Goal: Task Accomplishment & Management: Complete application form

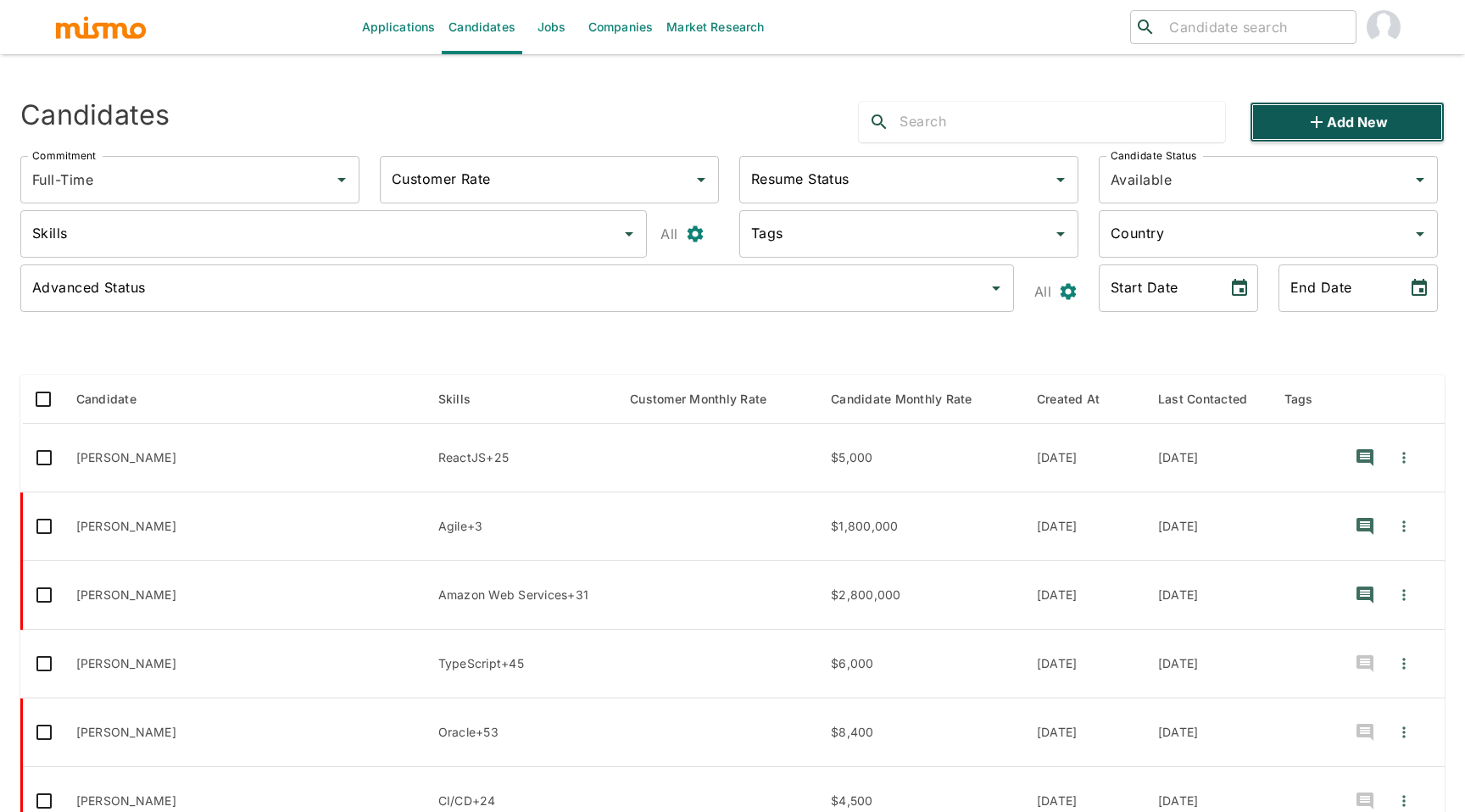
click at [1299, 121] on button "Add new" at bounding box center [1347, 122] width 195 height 41
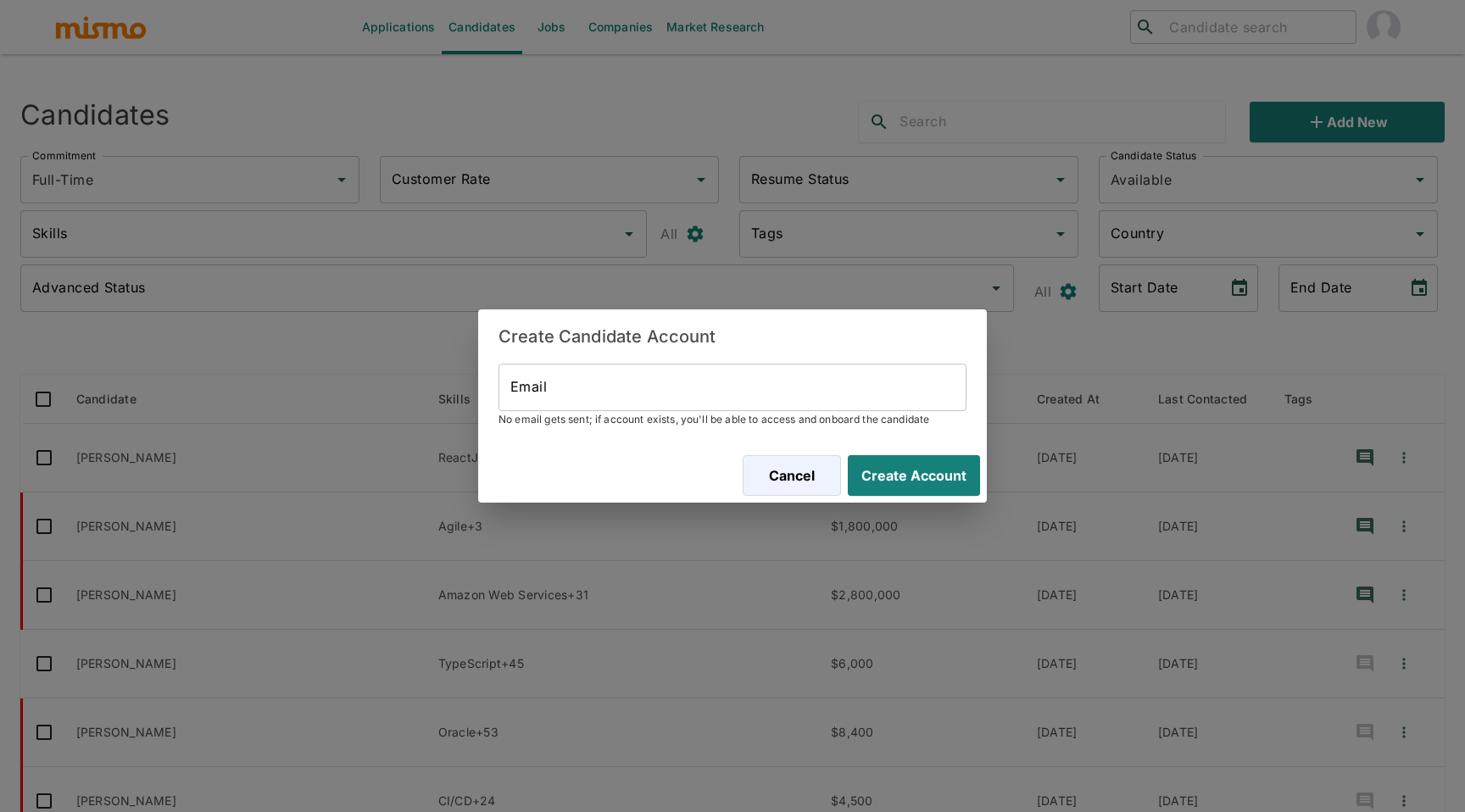
click at [831, 382] on input "Email" at bounding box center [732, 387] width 468 height 47
paste input "aarayaal@gmail.com"
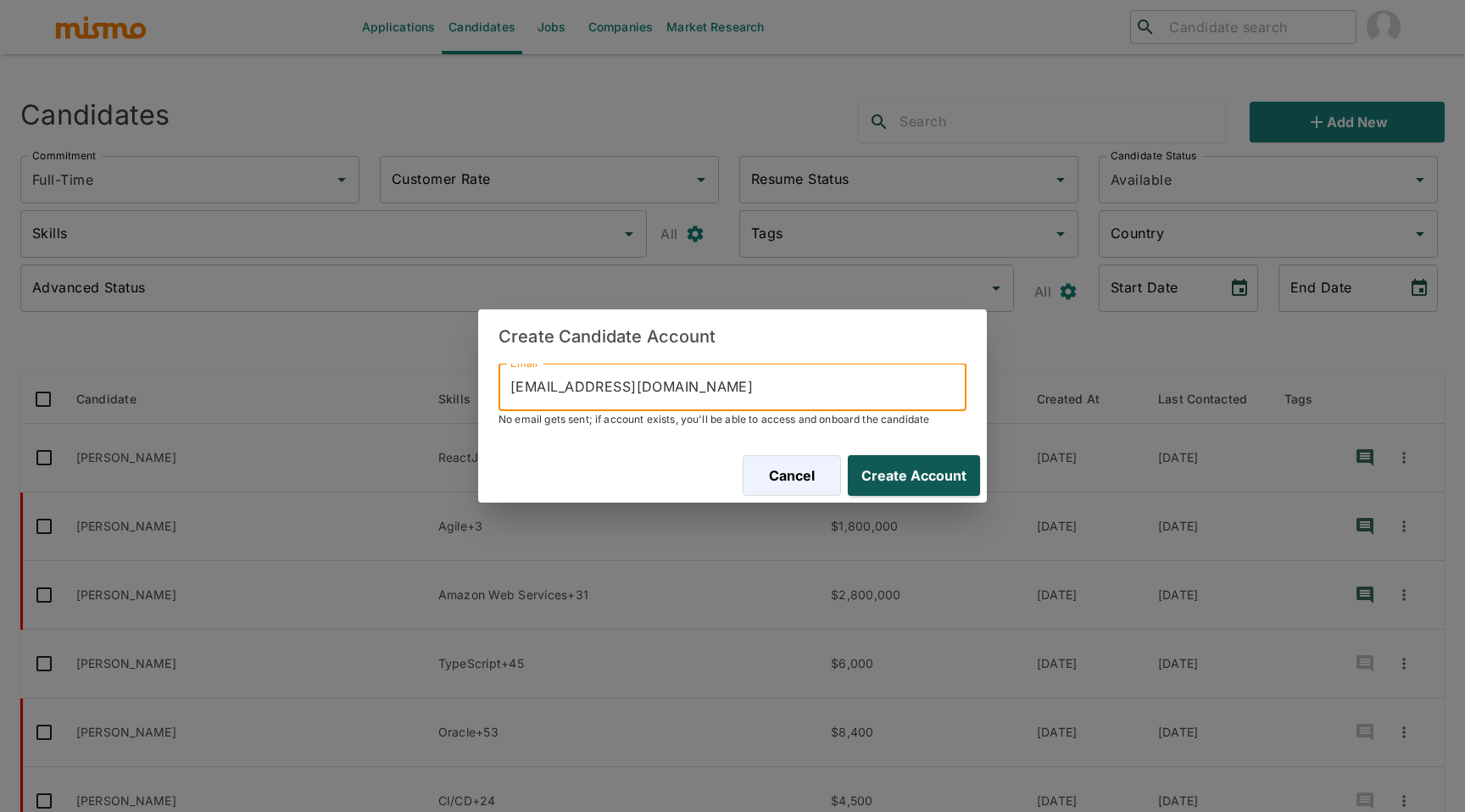
type input "aarayaal@gmail.com"
click at [909, 468] on button "Create Account" at bounding box center [910, 475] width 139 height 41
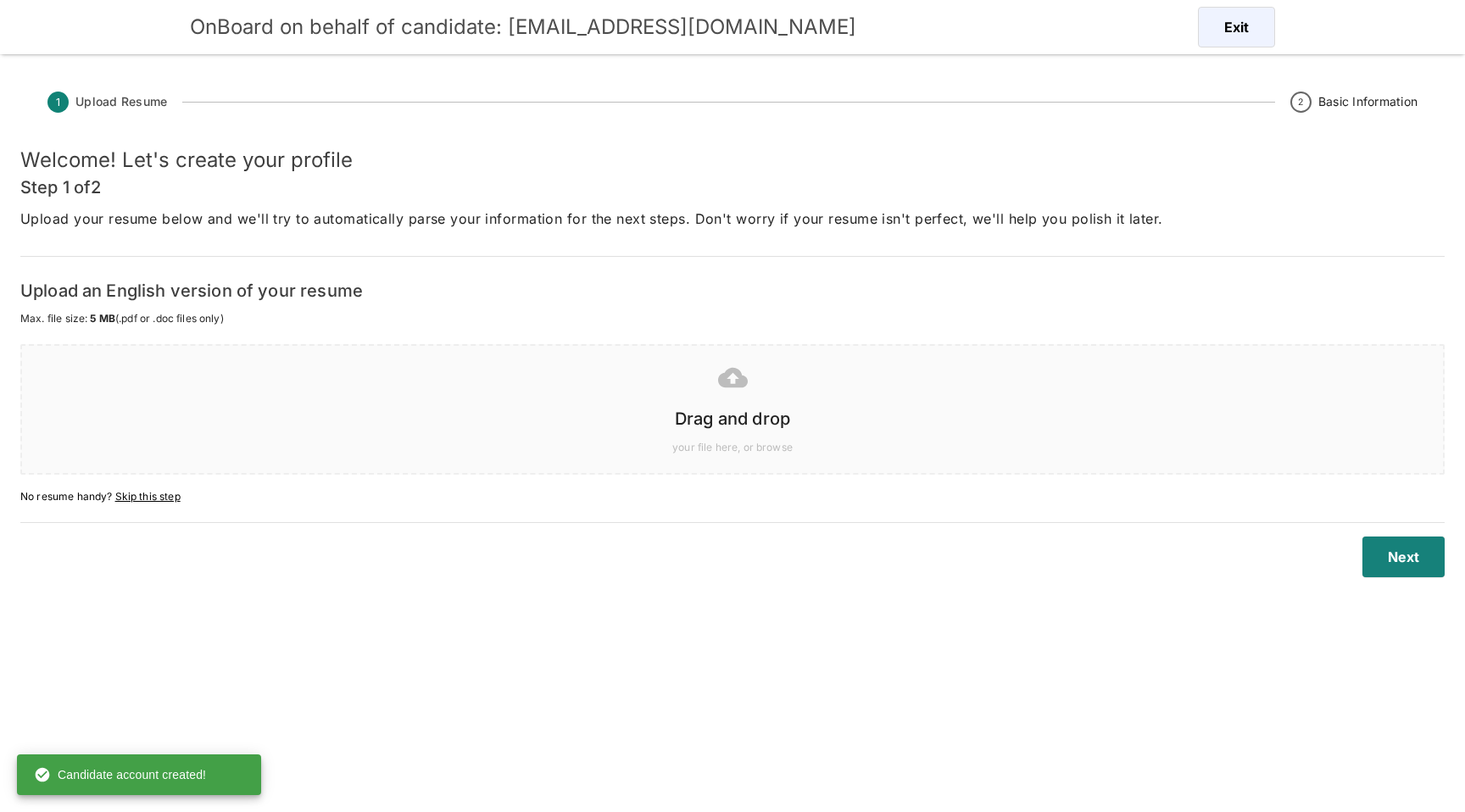
click at [889, 453] on span "your file here, or browse" at bounding box center [732, 448] width 1386 height 17
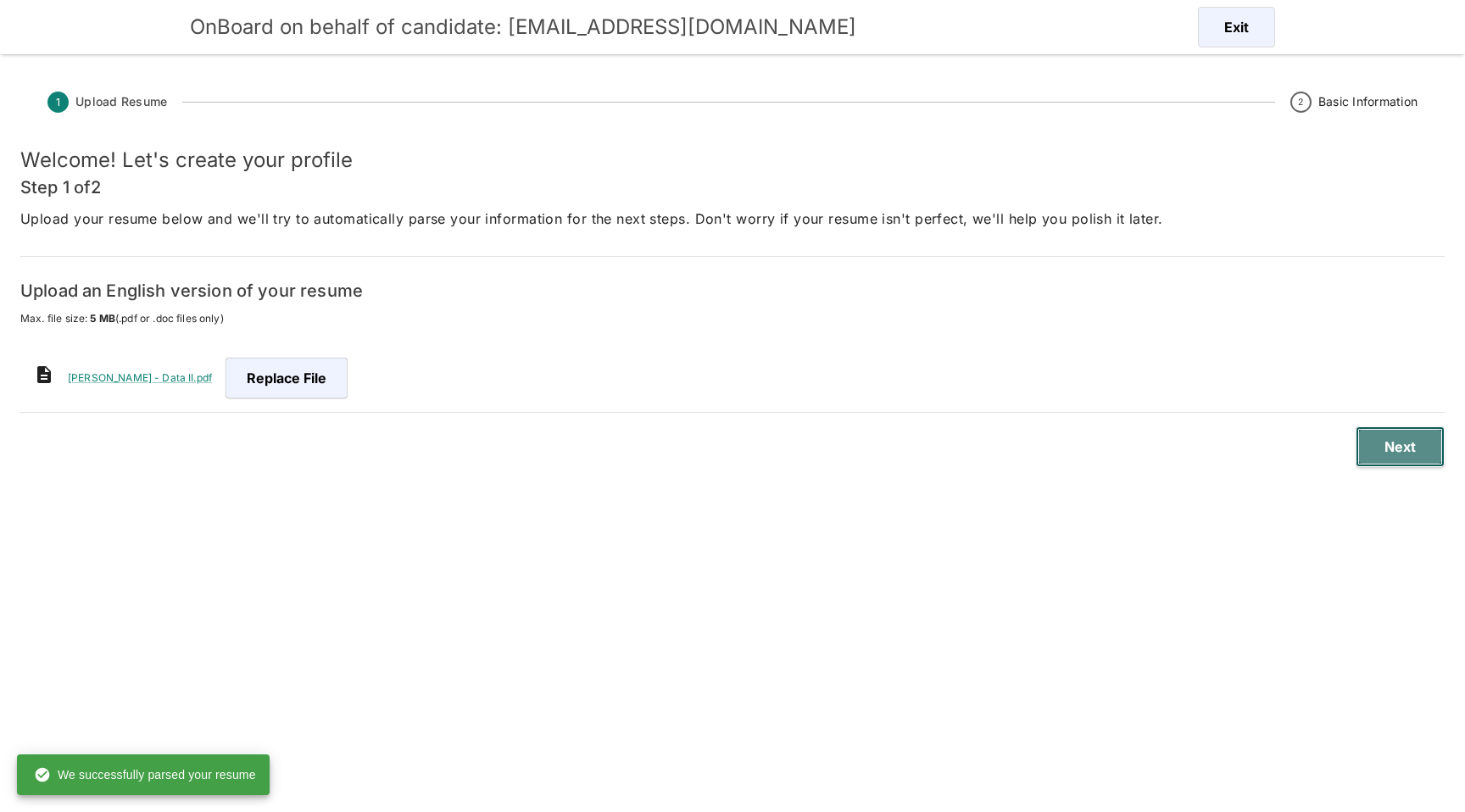
click at [1389, 460] on button "Next" at bounding box center [1400, 447] width 89 height 41
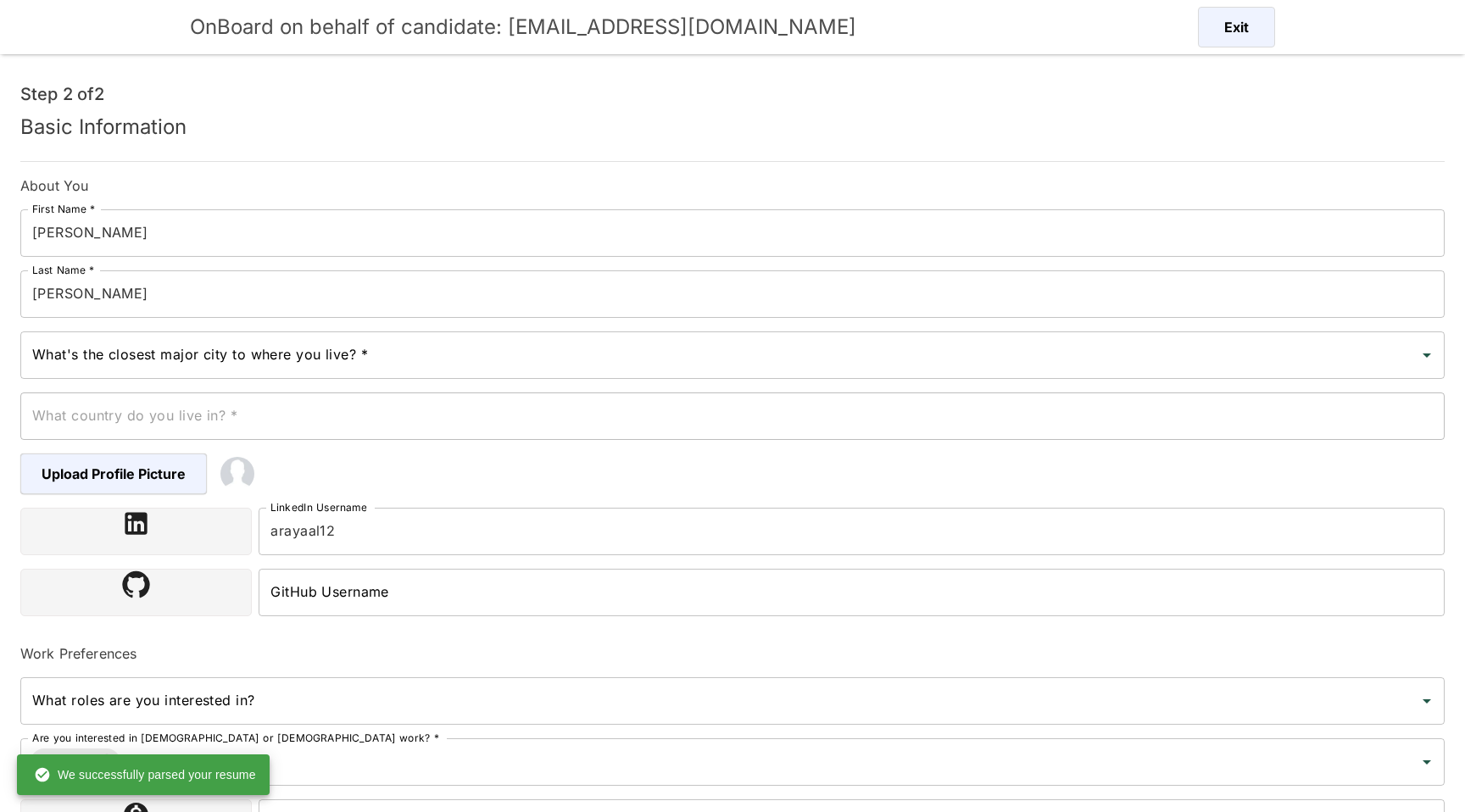
scroll to position [73, 0]
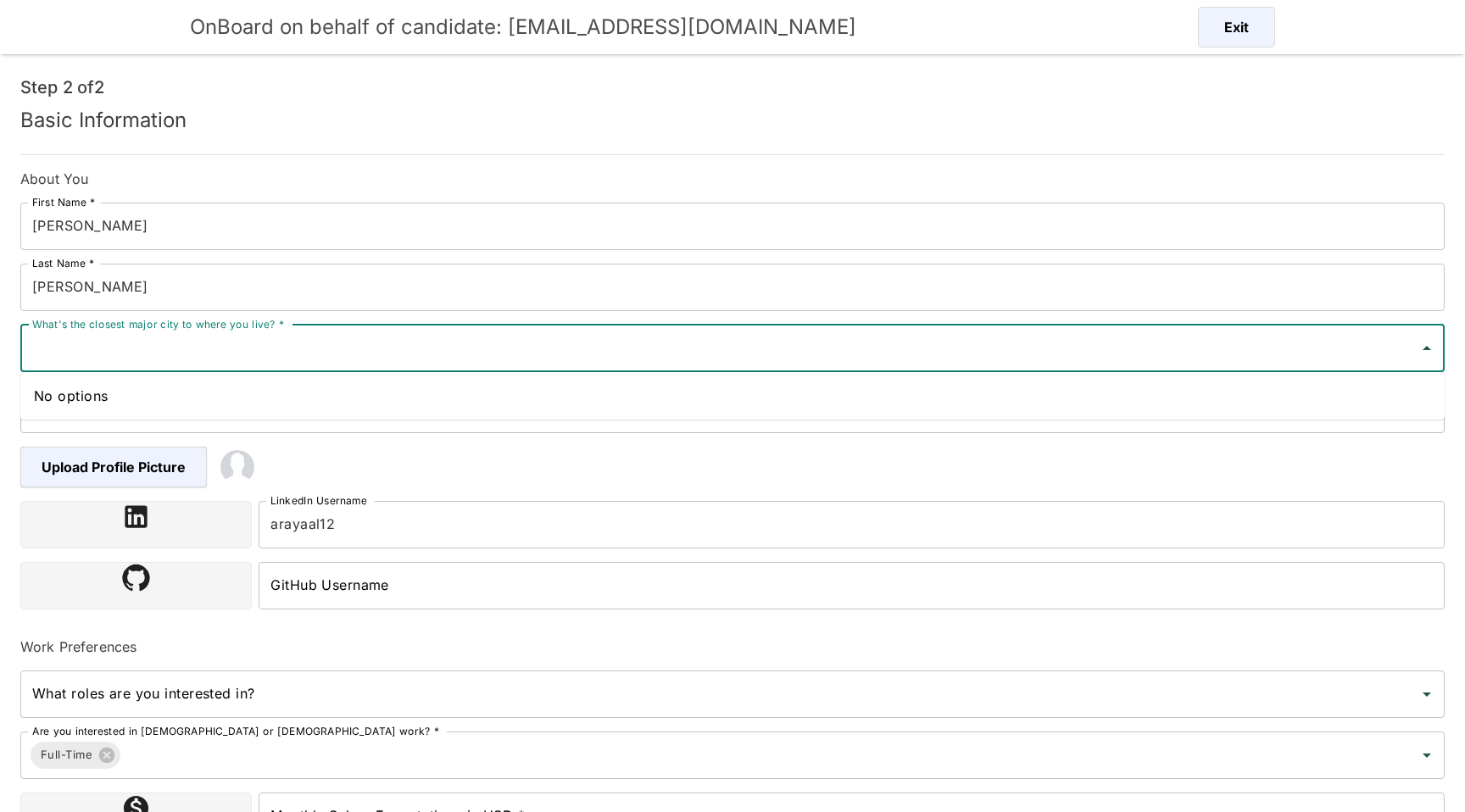
click at [598, 346] on input "What's the closest major city to where you live? *" at bounding box center [720, 348] width 1384 height 32
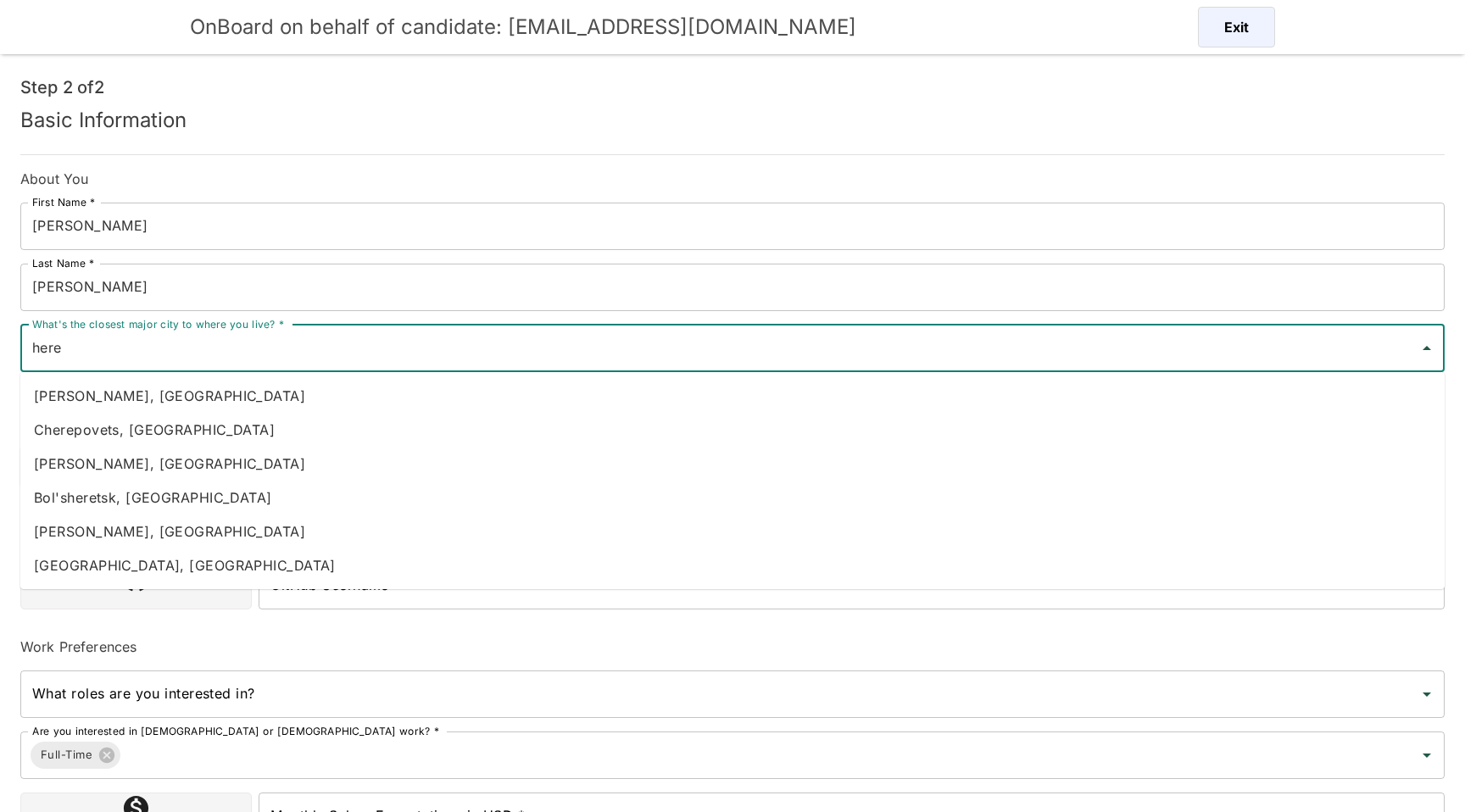
click at [512, 391] on li "Heredia, Costa Rica" at bounding box center [732, 396] width 1424 height 34
type input "Heredia, Costa Rica"
type input "Costa Rica"
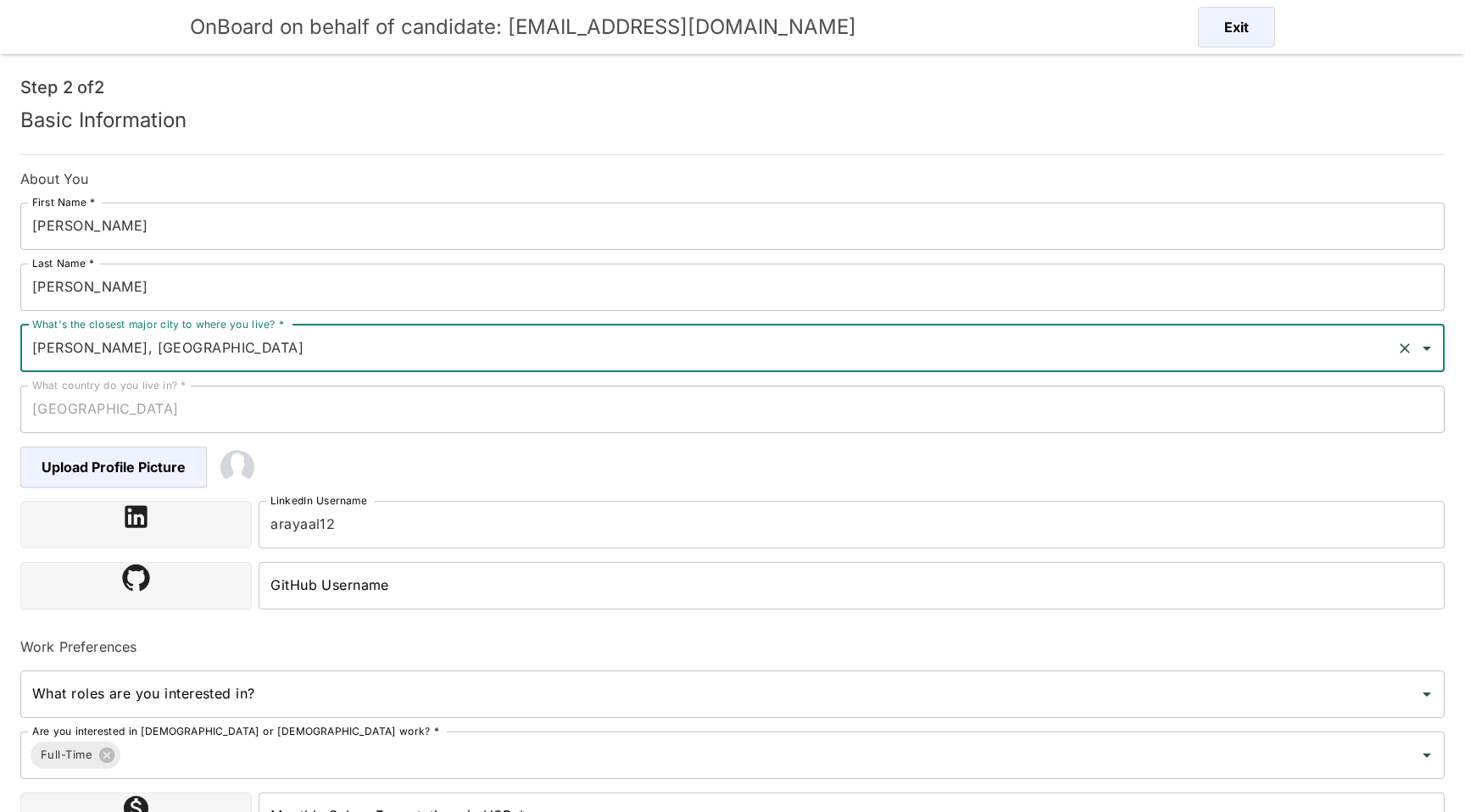
scroll to position [230, 0]
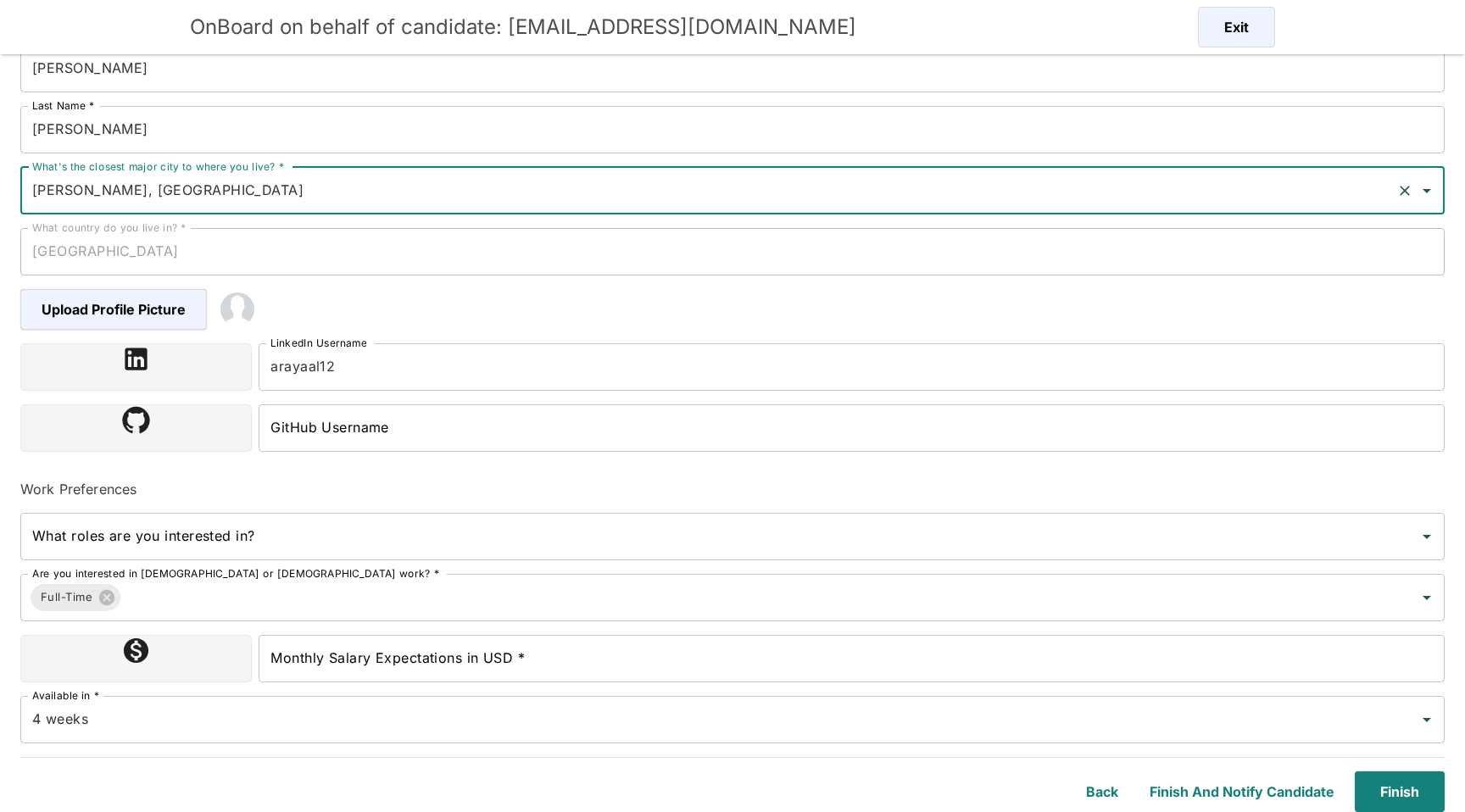
type input "Heredia, Costa Rica"
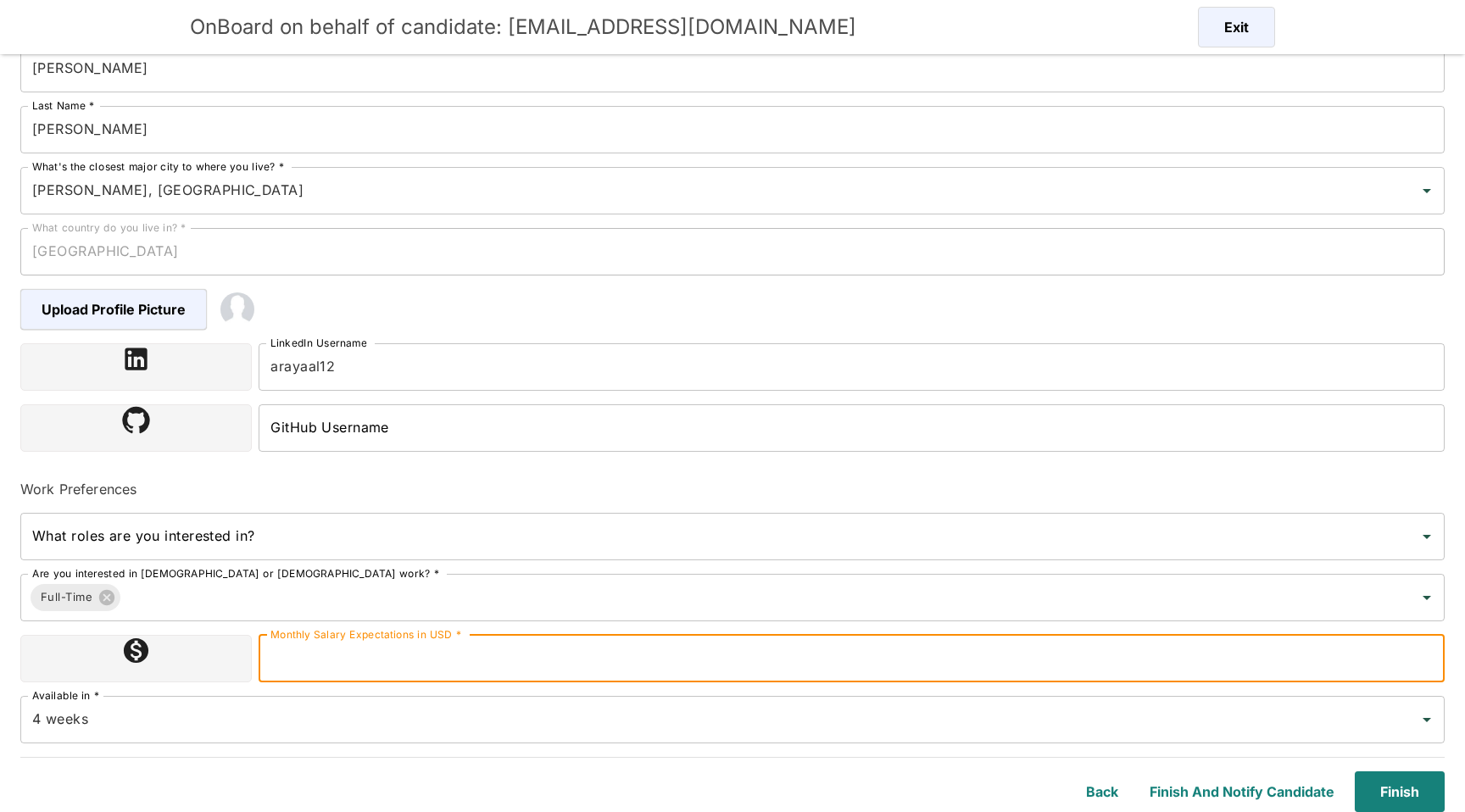
click at [473, 653] on input "Monthly Salary Expectations in USD *" at bounding box center [852, 658] width 1186 height 47
type input "1100000"
click at [1416, 811] on button "Finish" at bounding box center [1396, 792] width 96 height 41
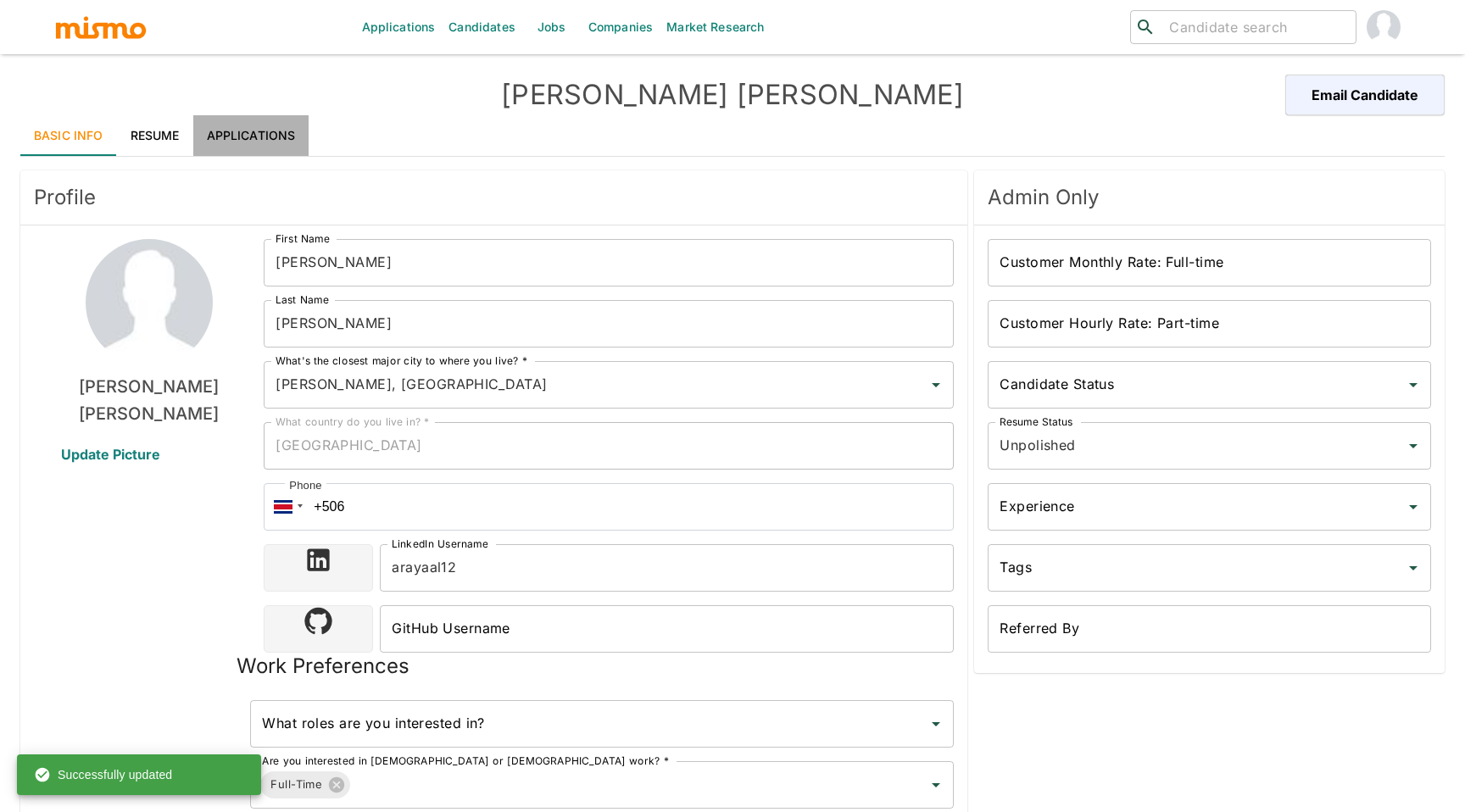
click at [267, 155] on link "Applications" at bounding box center [252, 136] width 117 height 41
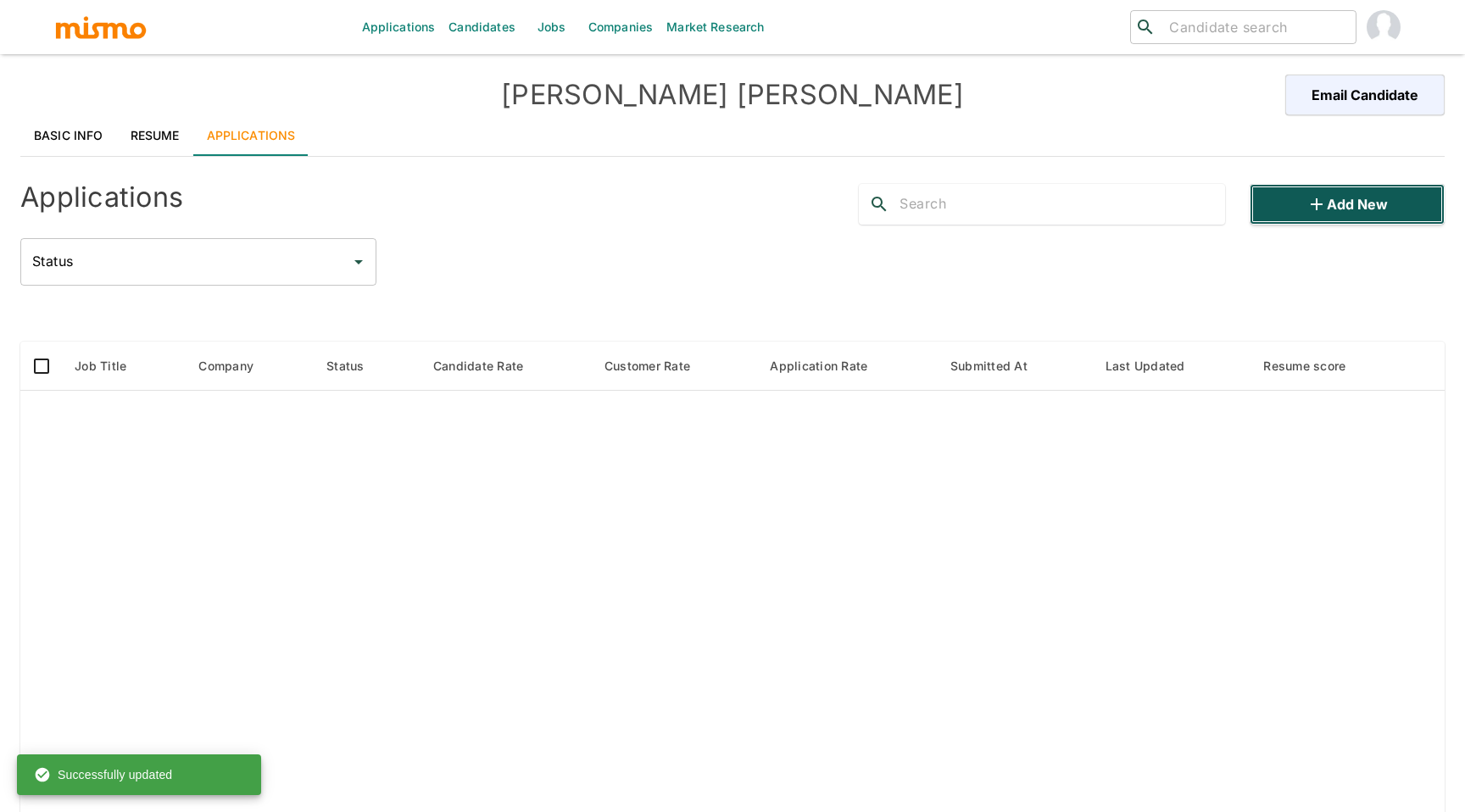
click at [1263, 204] on button "Add new" at bounding box center [1347, 204] width 195 height 41
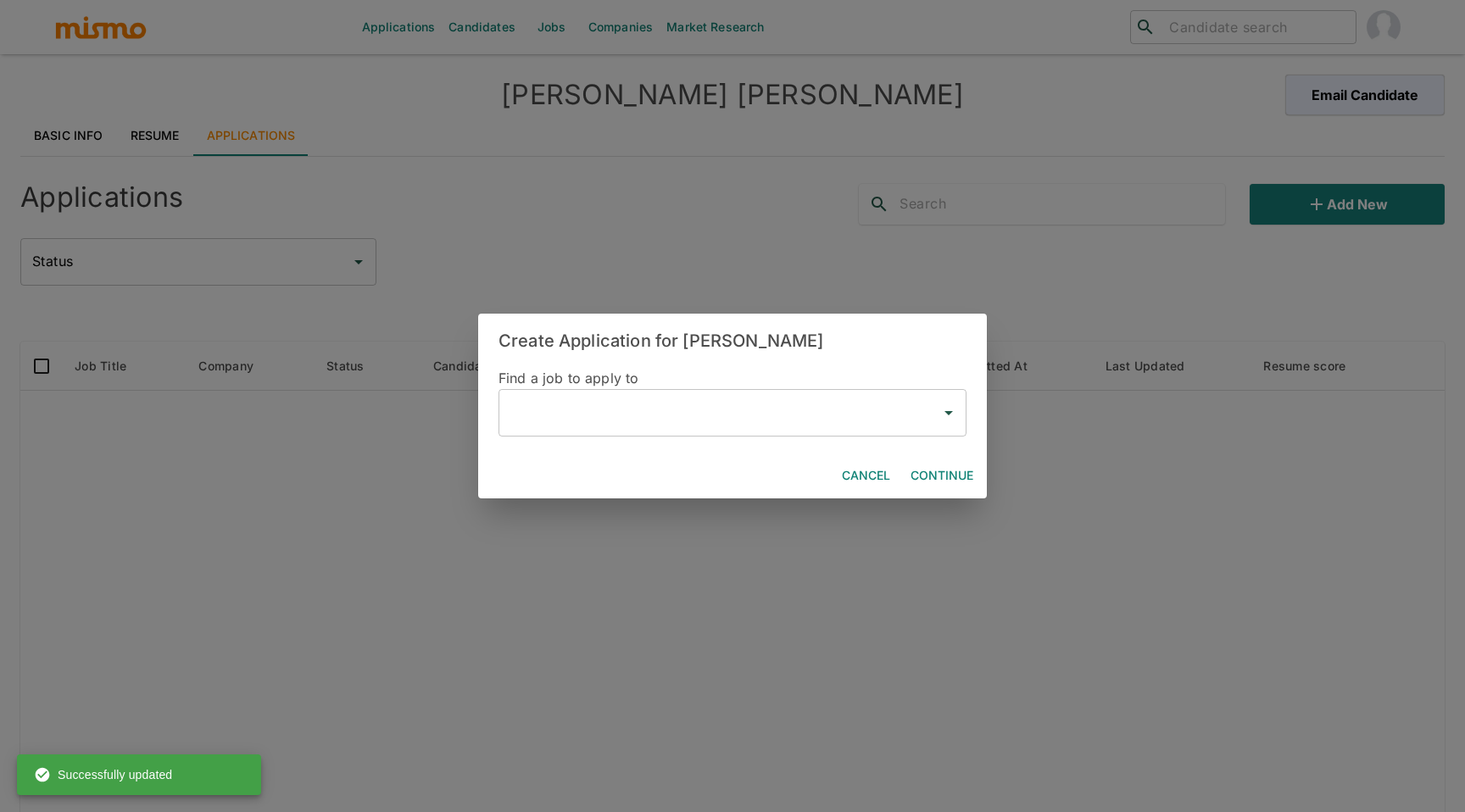
click at [783, 412] on input "text" at bounding box center [720, 412] width 427 height 32
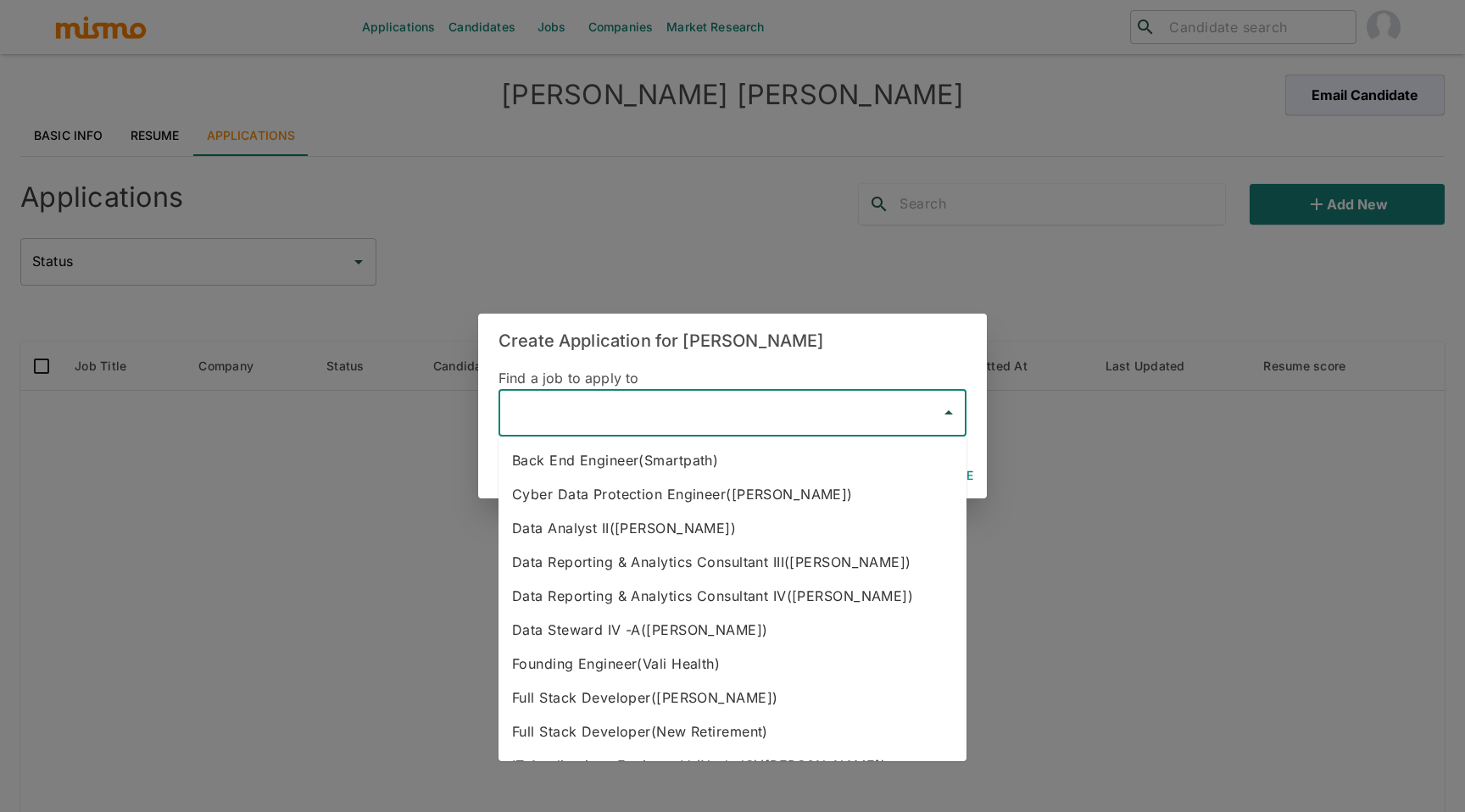
click at [671, 523] on li "Data Analyst II(Kaiser)" at bounding box center [732, 528] width 468 height 34
type input "Data Analyst II(Kaiser)"
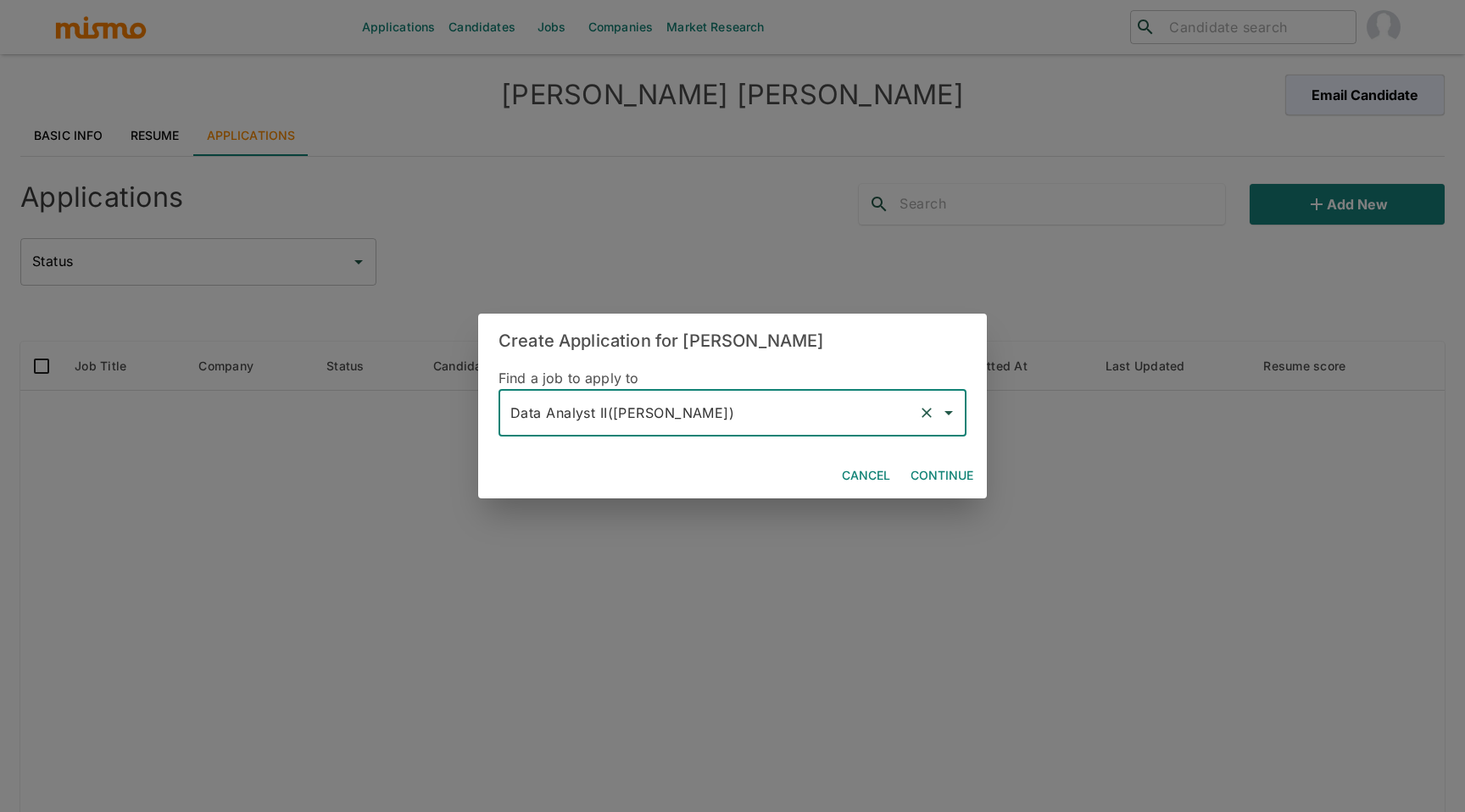
click at [929, 482] on button "Continue" at bounding box center [942, 476] width 76 height 31
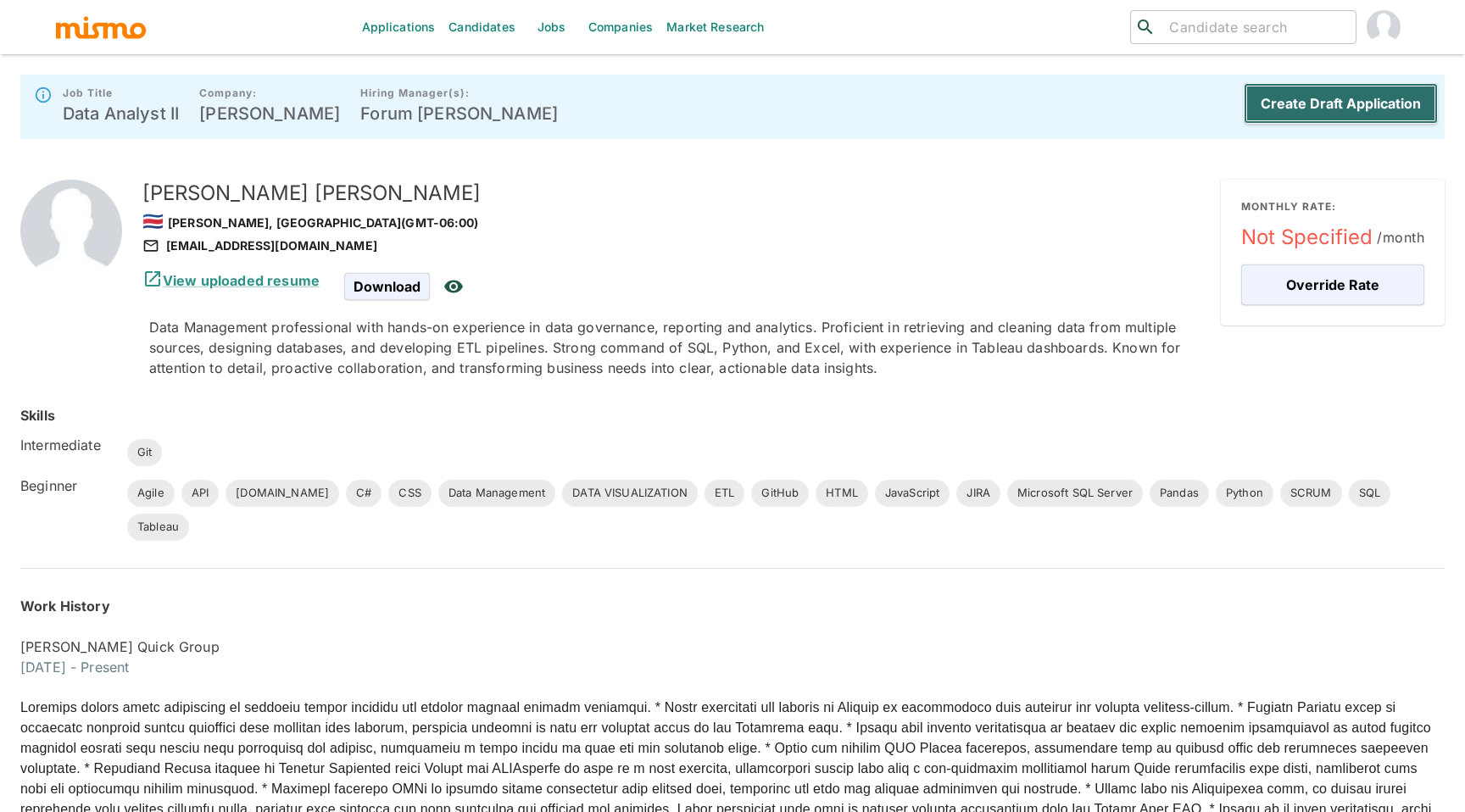
click at [1284, 121] on button "Create Draft Application" at bounding box center [1341, 104] width 194 height 41
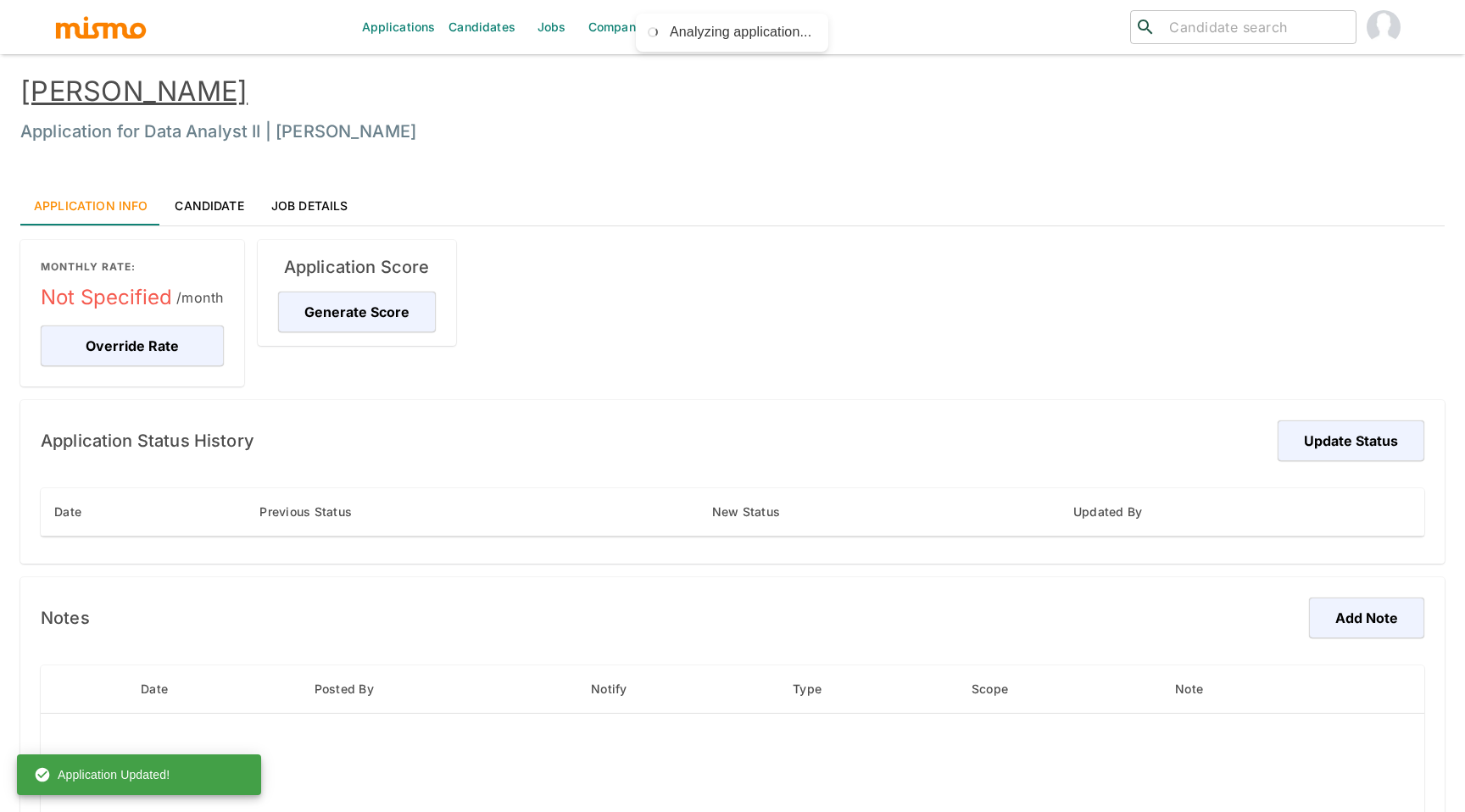
click at [1341, 464] on div "Date Previous Status New Status Updated By" at bounding box center [732, 512] width 1384 height 103
click at [1331, 449] on button "Update Status" at bounding box center [1348, 441] width 152 height 41
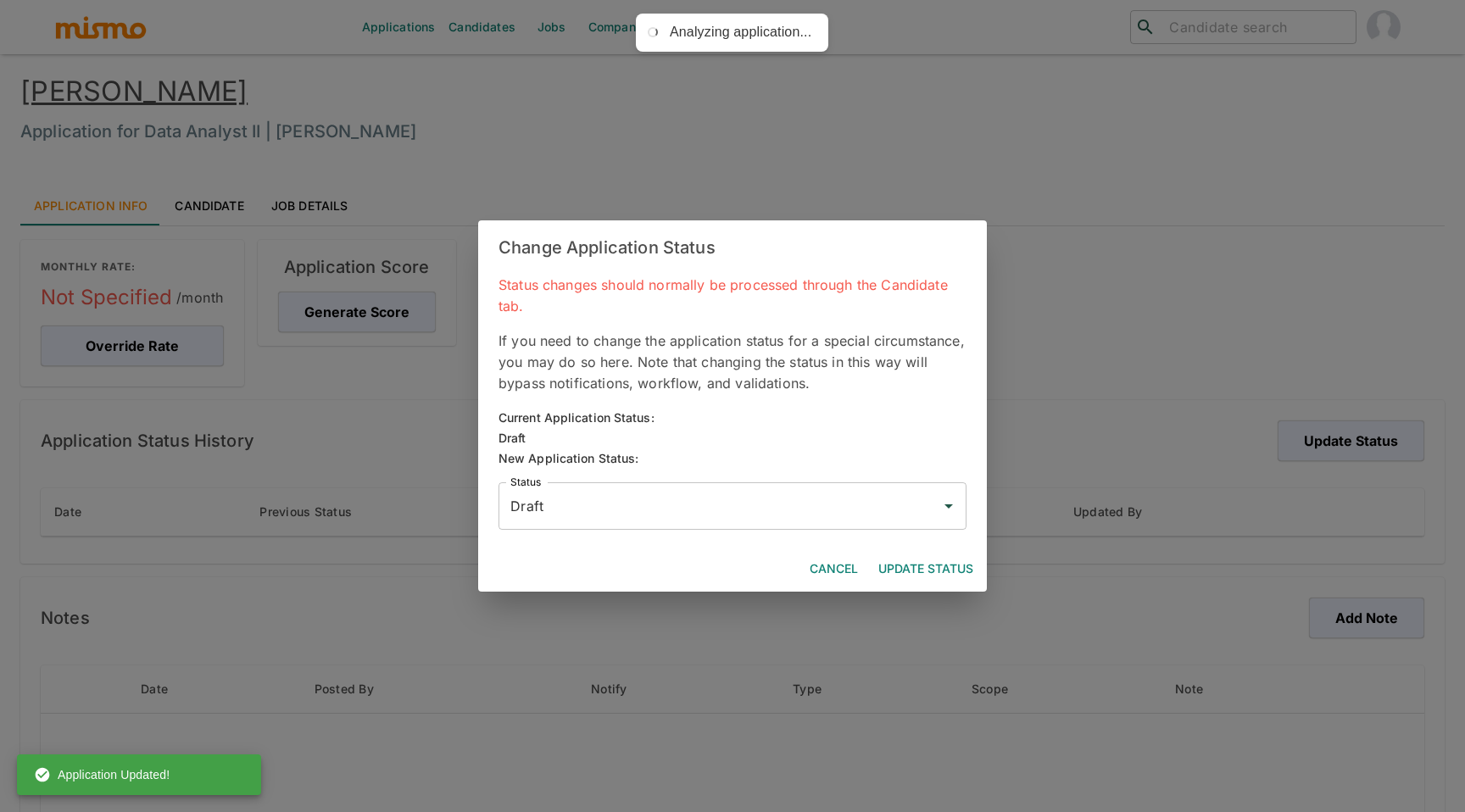
click at [879, 484] on div "Draft Status" at bounding box center [732, 506] width 468 height 47
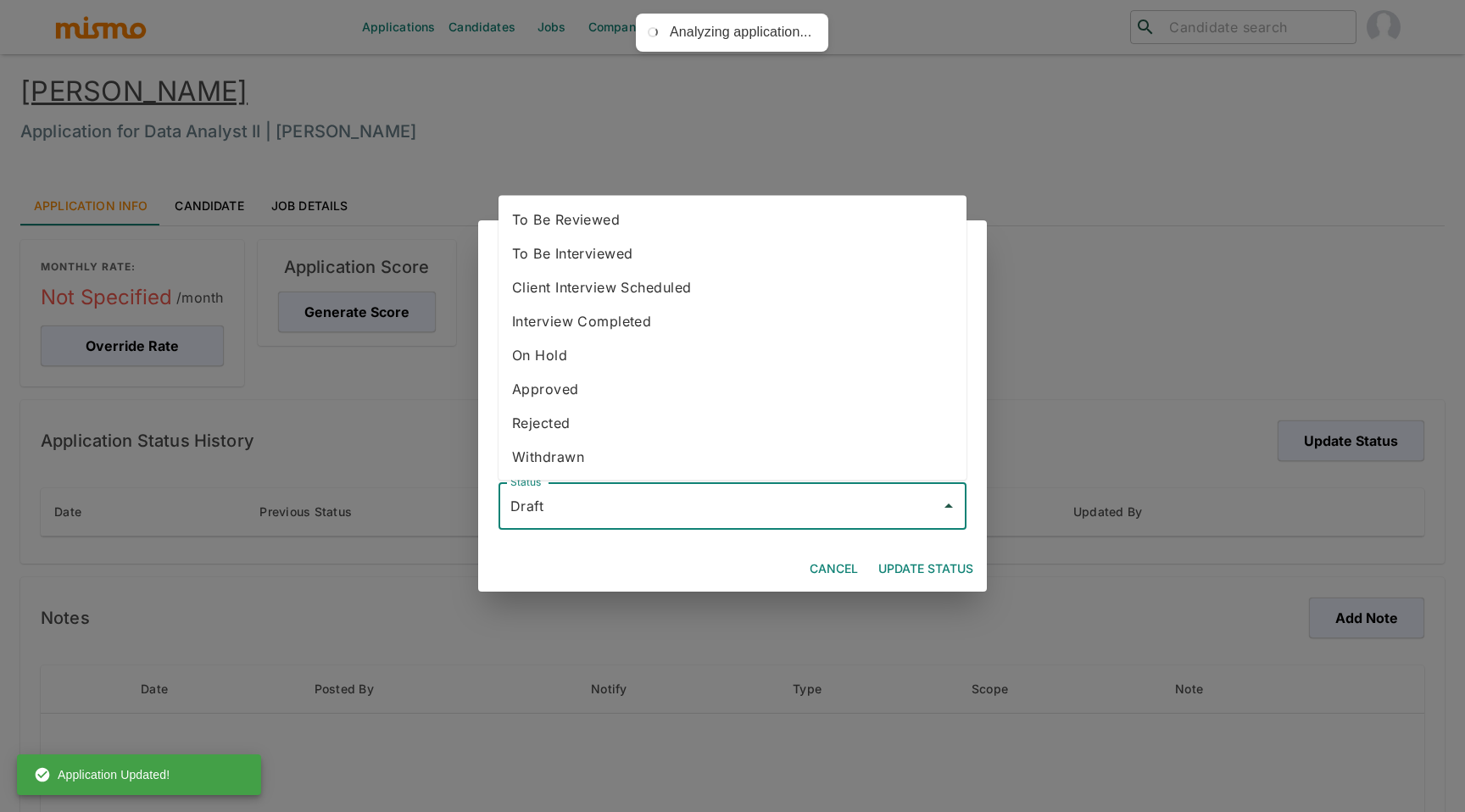
click at [775, 288] on li "Client Interview Scheduled" at bounding box center [732, 287] width 468 height 34
type input "Client Interview Scheduled"
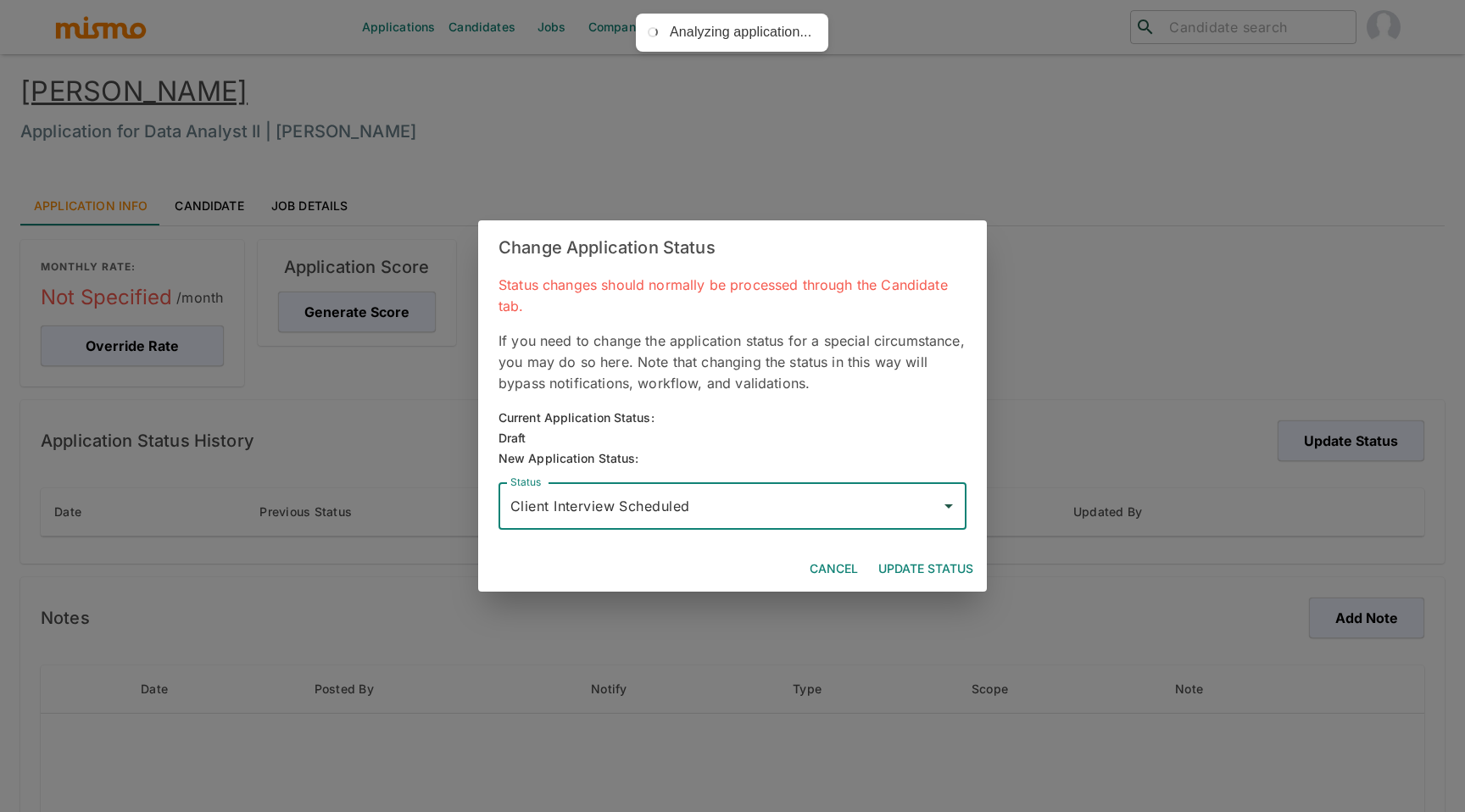
click at [909, 571] on button "Update Status" at bounding box center [925, 570] width 108 height 31
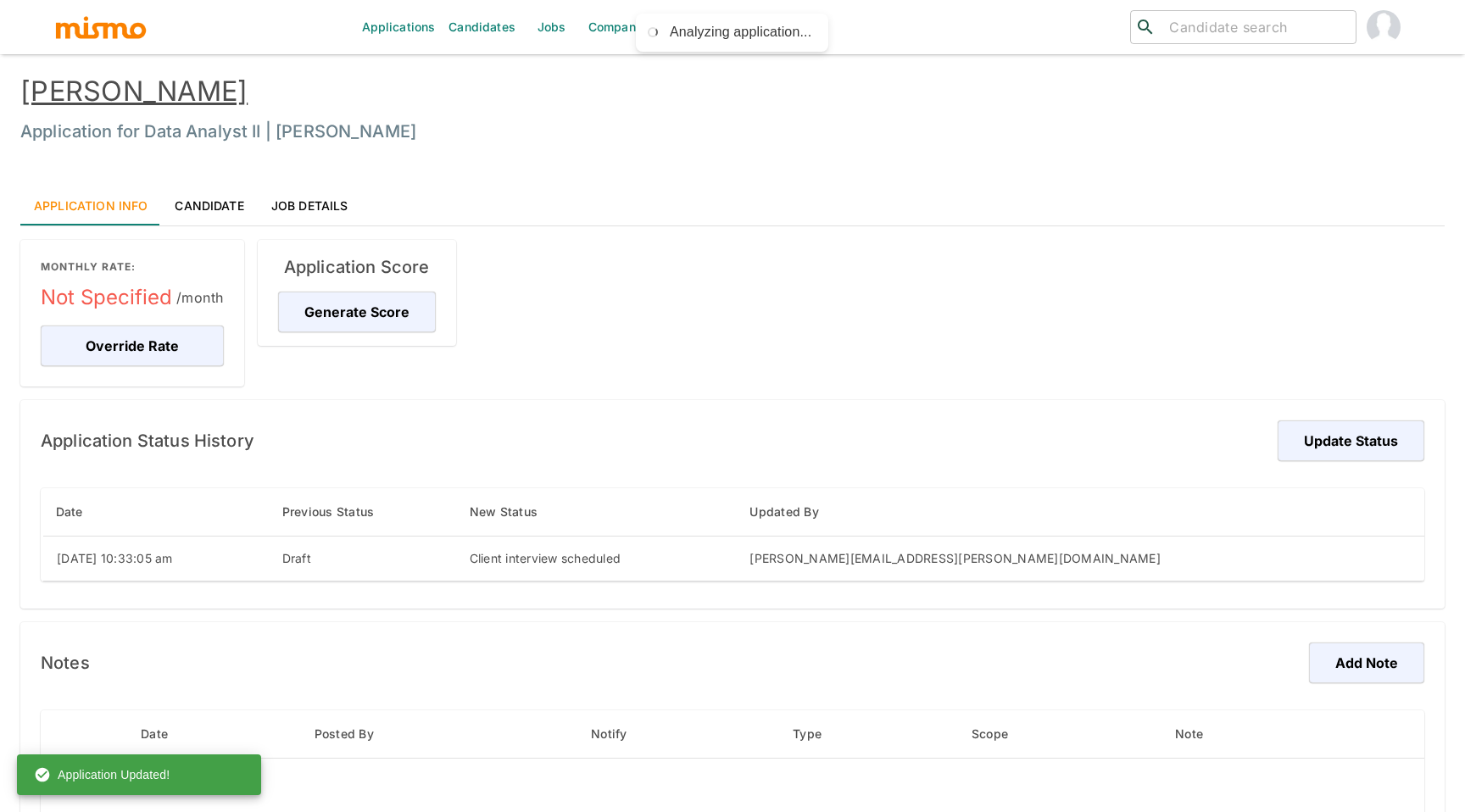
click at [227, 203] on link "Candidate" at bounding box center [209, 205] width 96 height 41
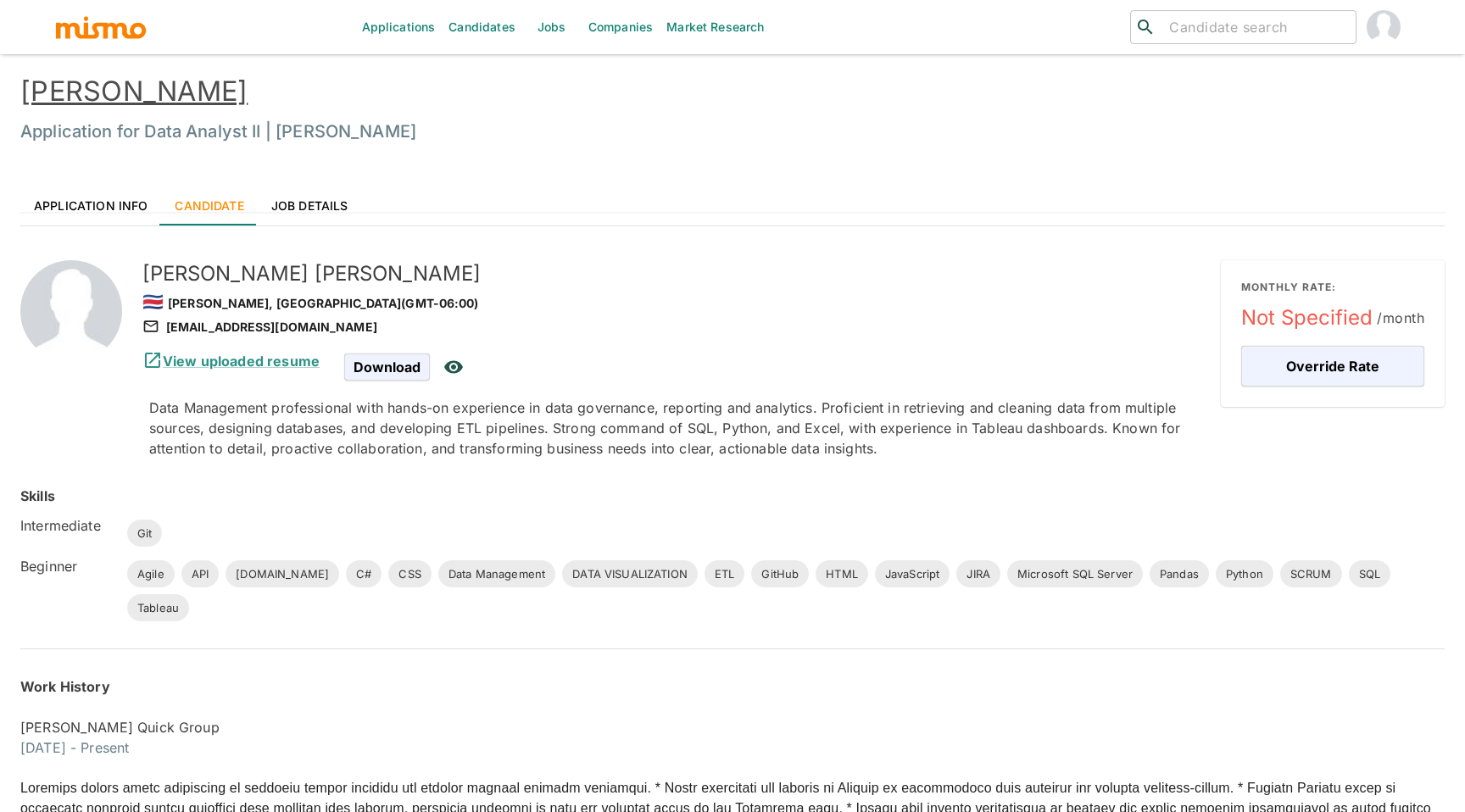
click at [178, 107] on link "Alejandro Alvarado" at bounding box center [134, 92] width 228 height 33
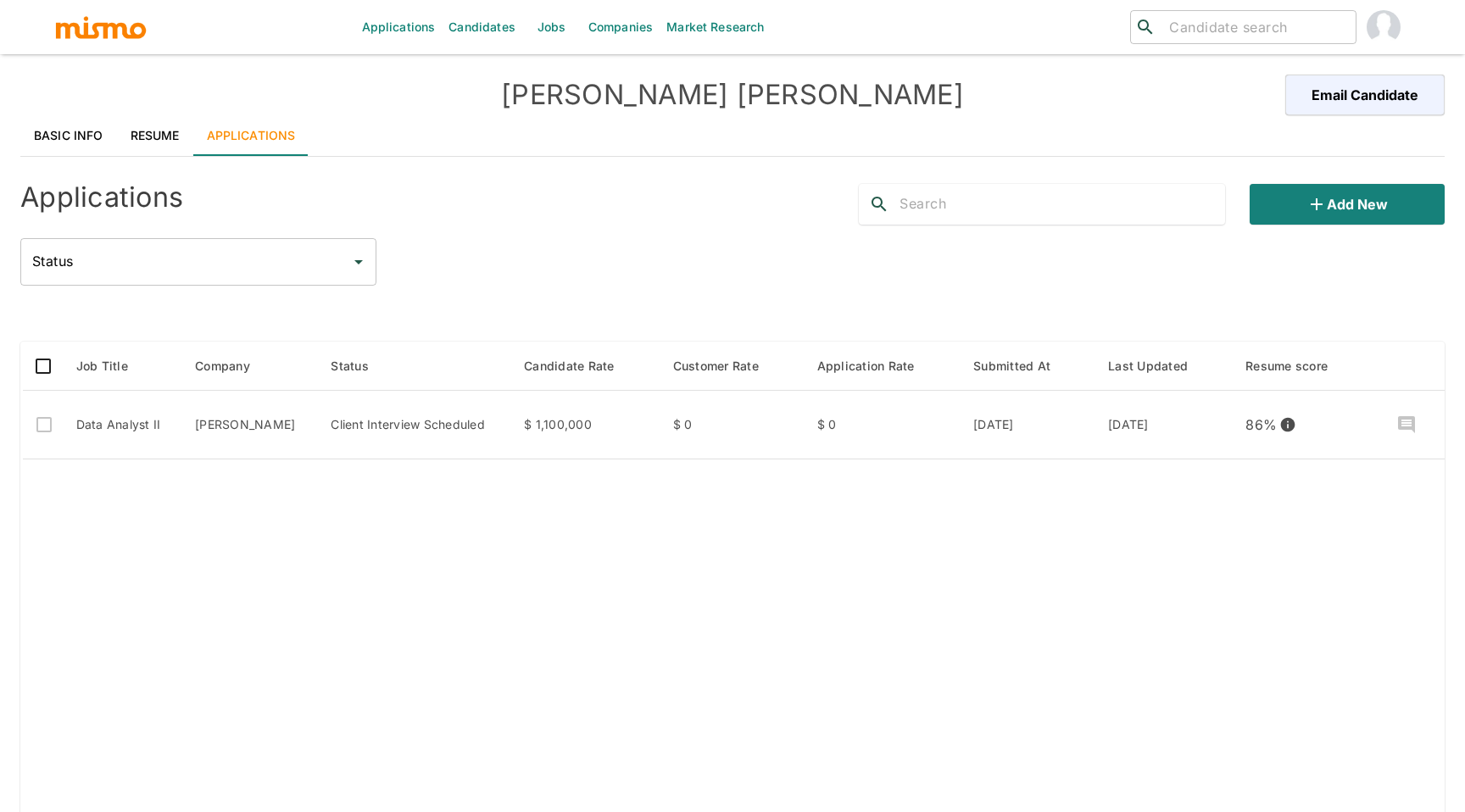
click at [97, 146] on link "Basic Info" at bounding box center [68, 136] width 96 height 41
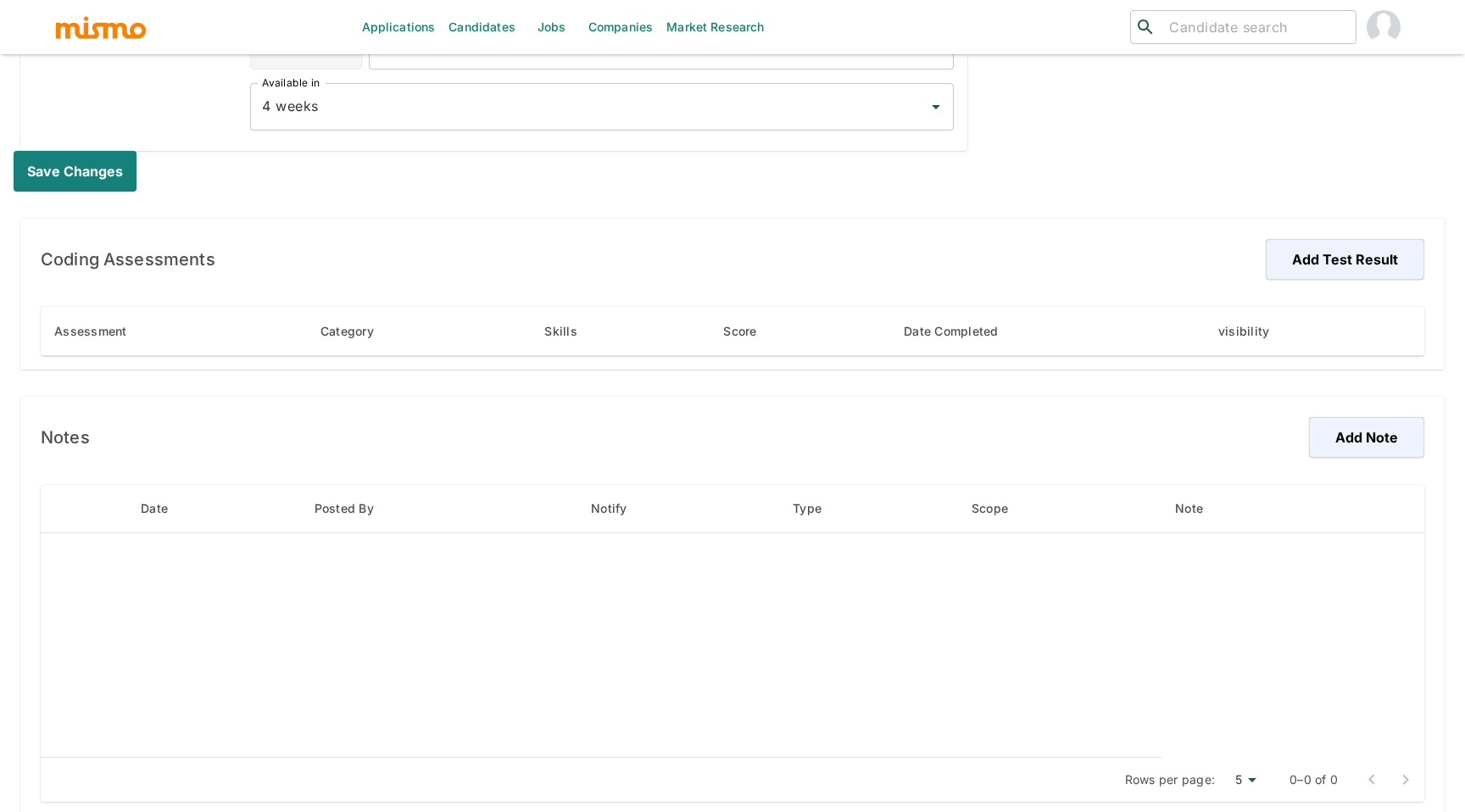
scroll to position [879, 0]
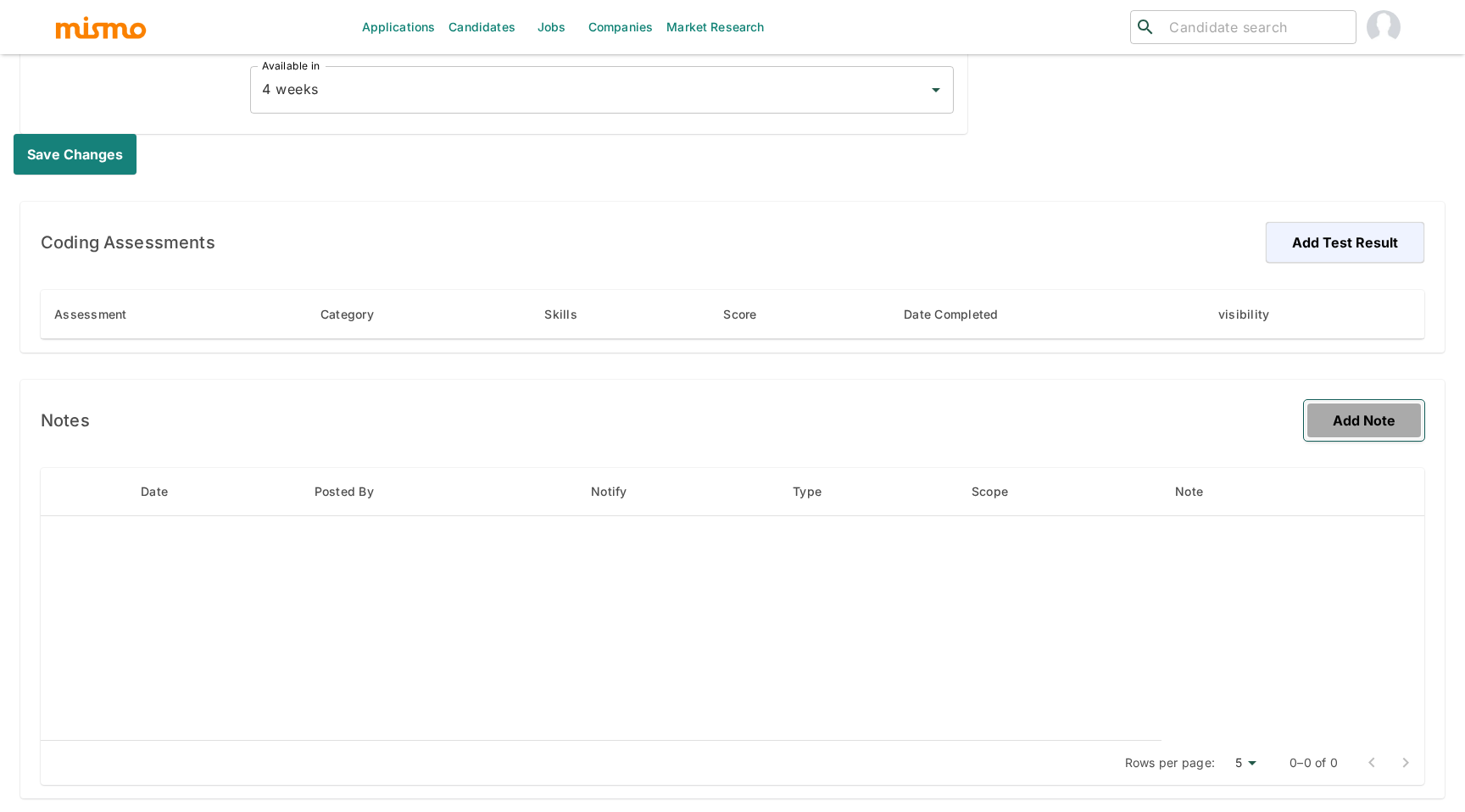
click at [1376, 431] on button "Add Note" at bounding box center [1364, 421] width 120 height 41
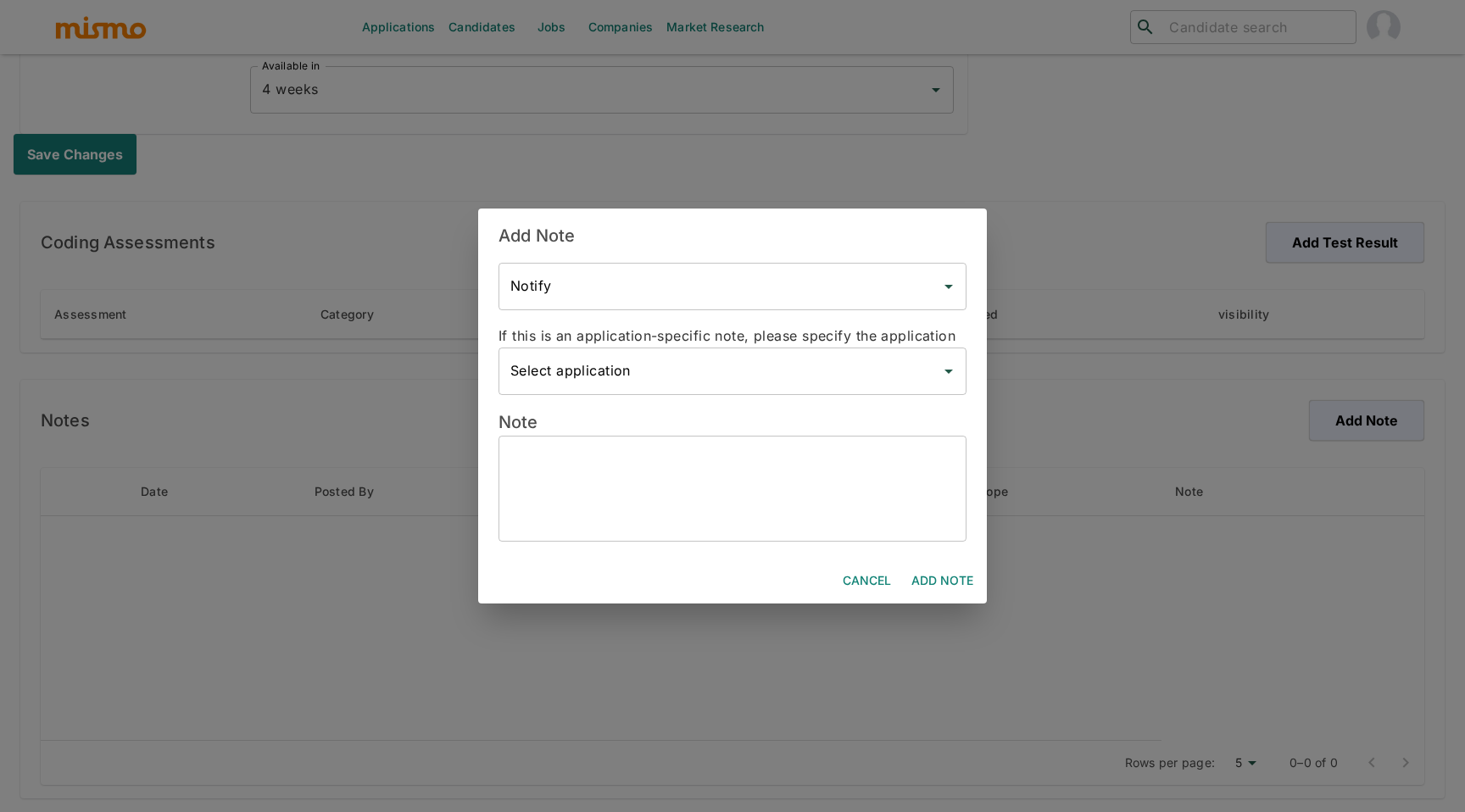
click at [898, 454] on textarea at bounding box center [732, 489] width 444 height 78
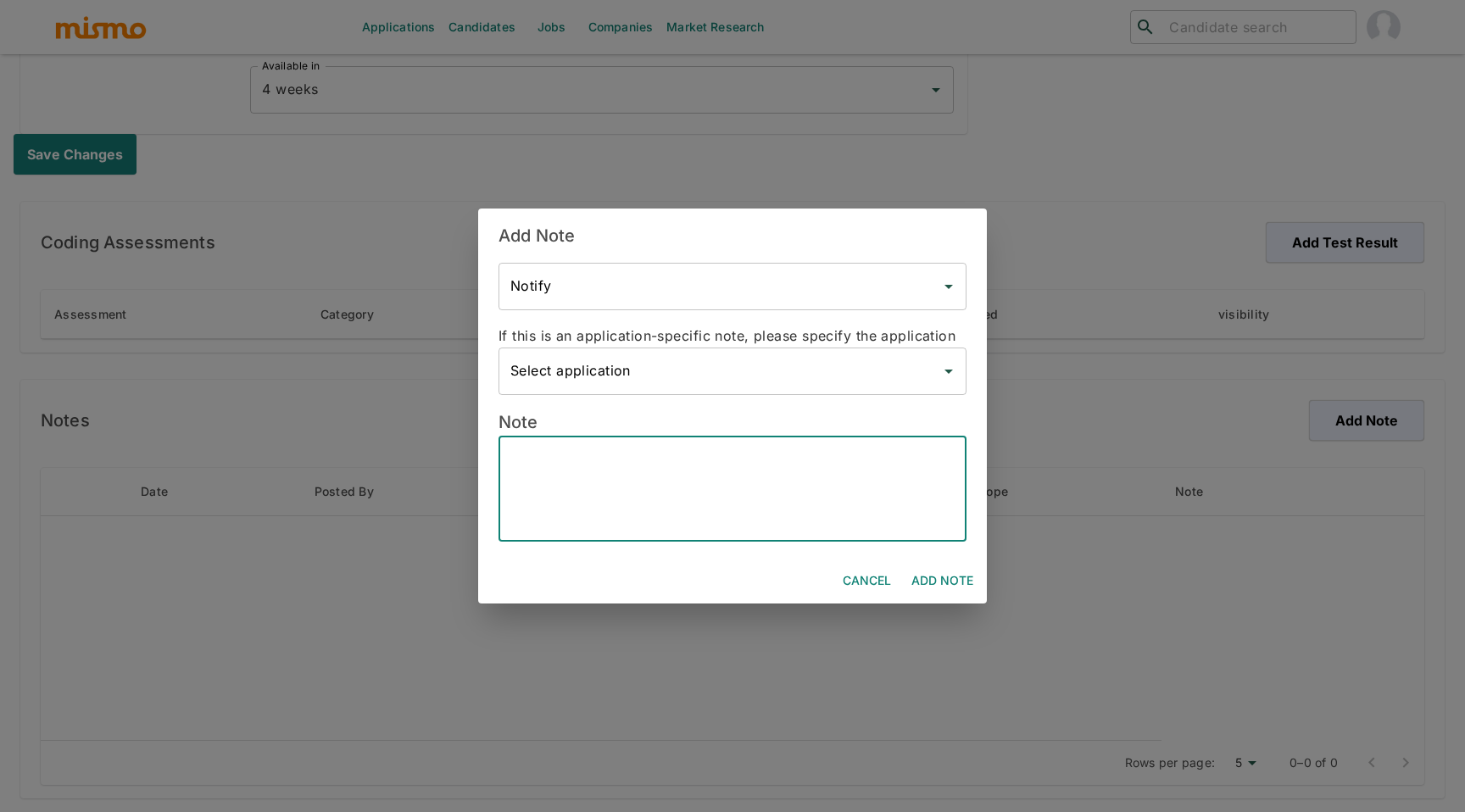
paste textarea "Candidate’s Name - Alejandro Araya Alvarado Hybrid - Yes Bachelor’s Degree - BS…"
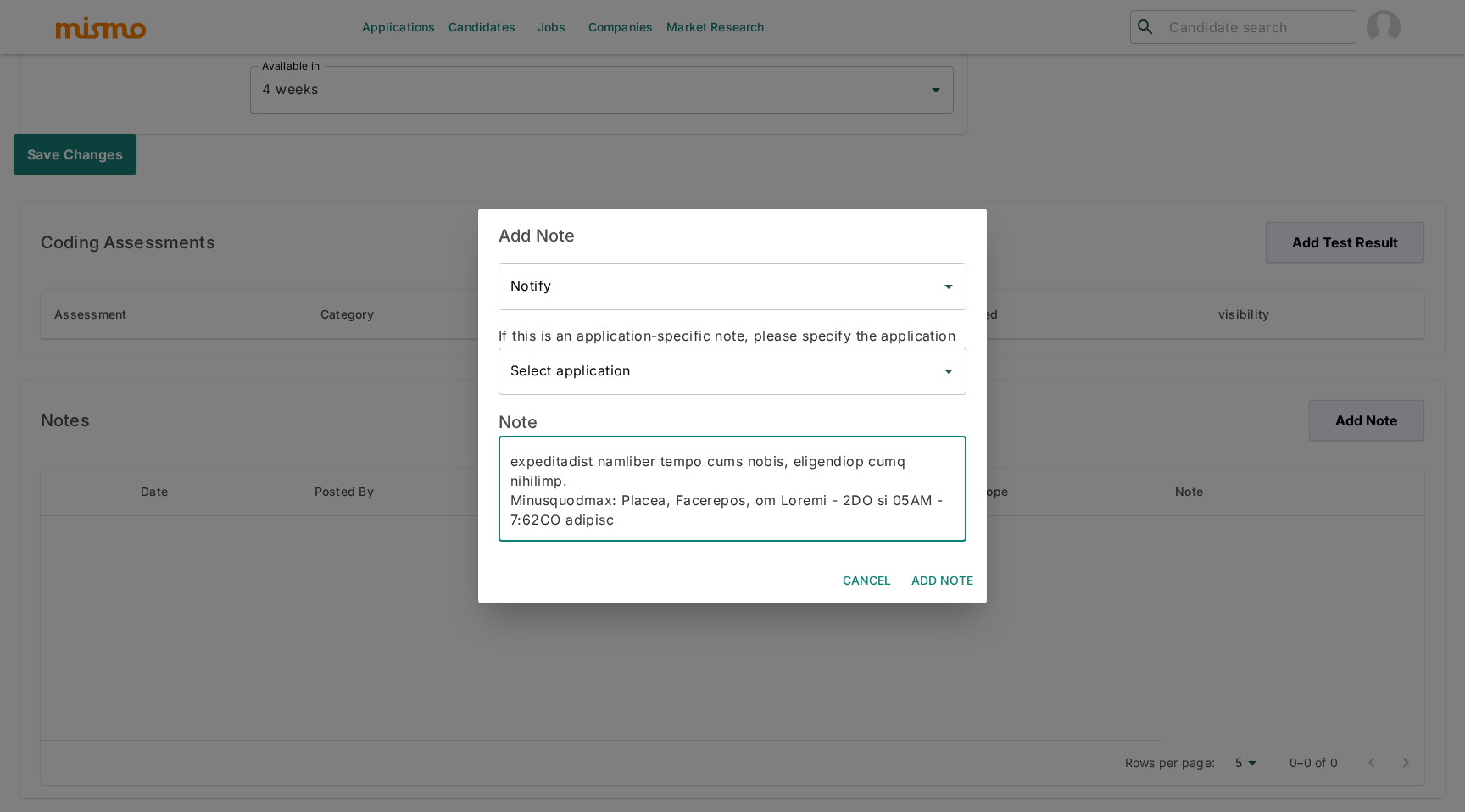
scroll to position [507, 0]
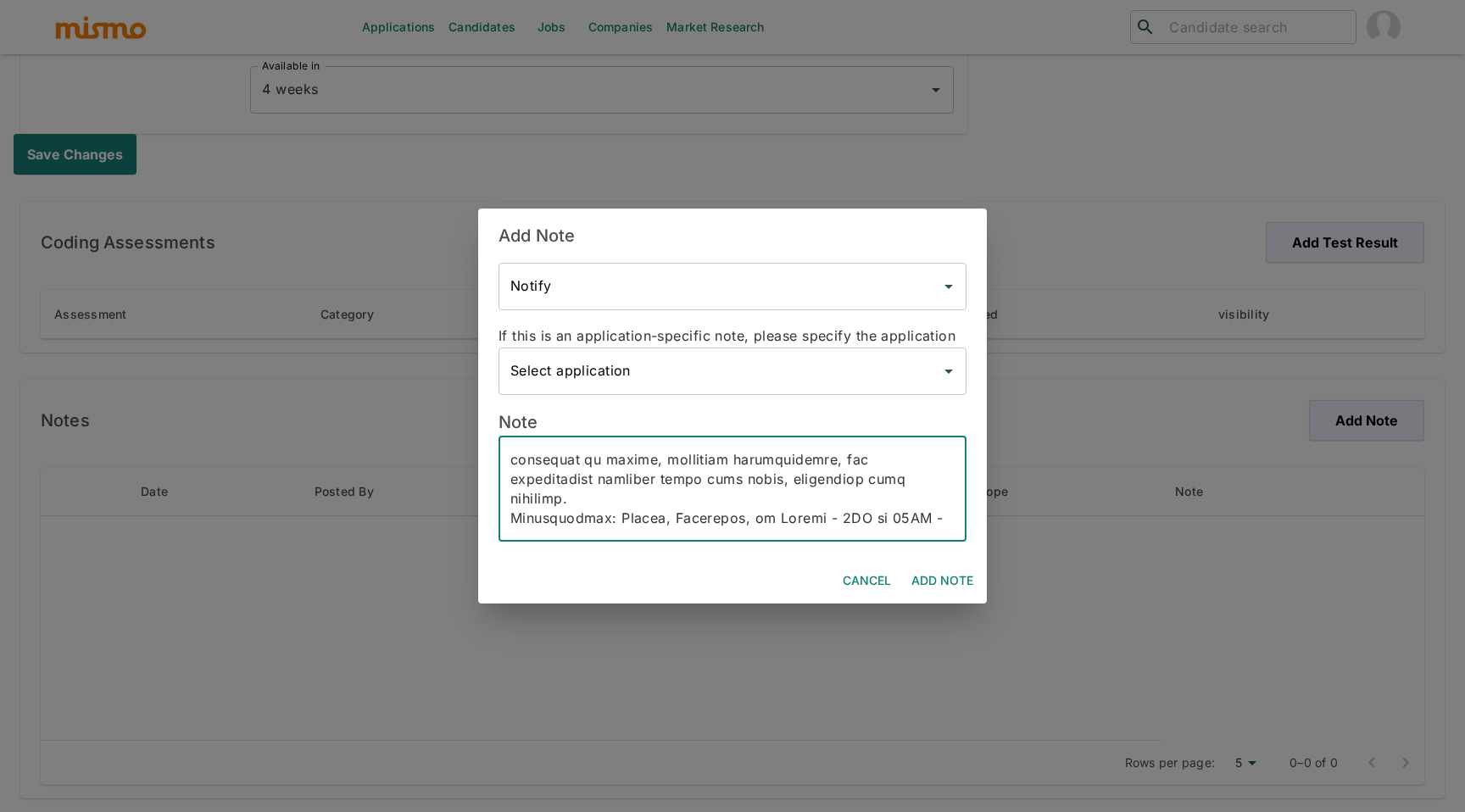
type textarea "Candidate’s Name - Alejandro Araya Alvarado Hybrid - Yes Bachelor’s Degree - BS…"
click at [940, 567] on button "Add Note" at bounding box center [942, 581] width 76 height 31
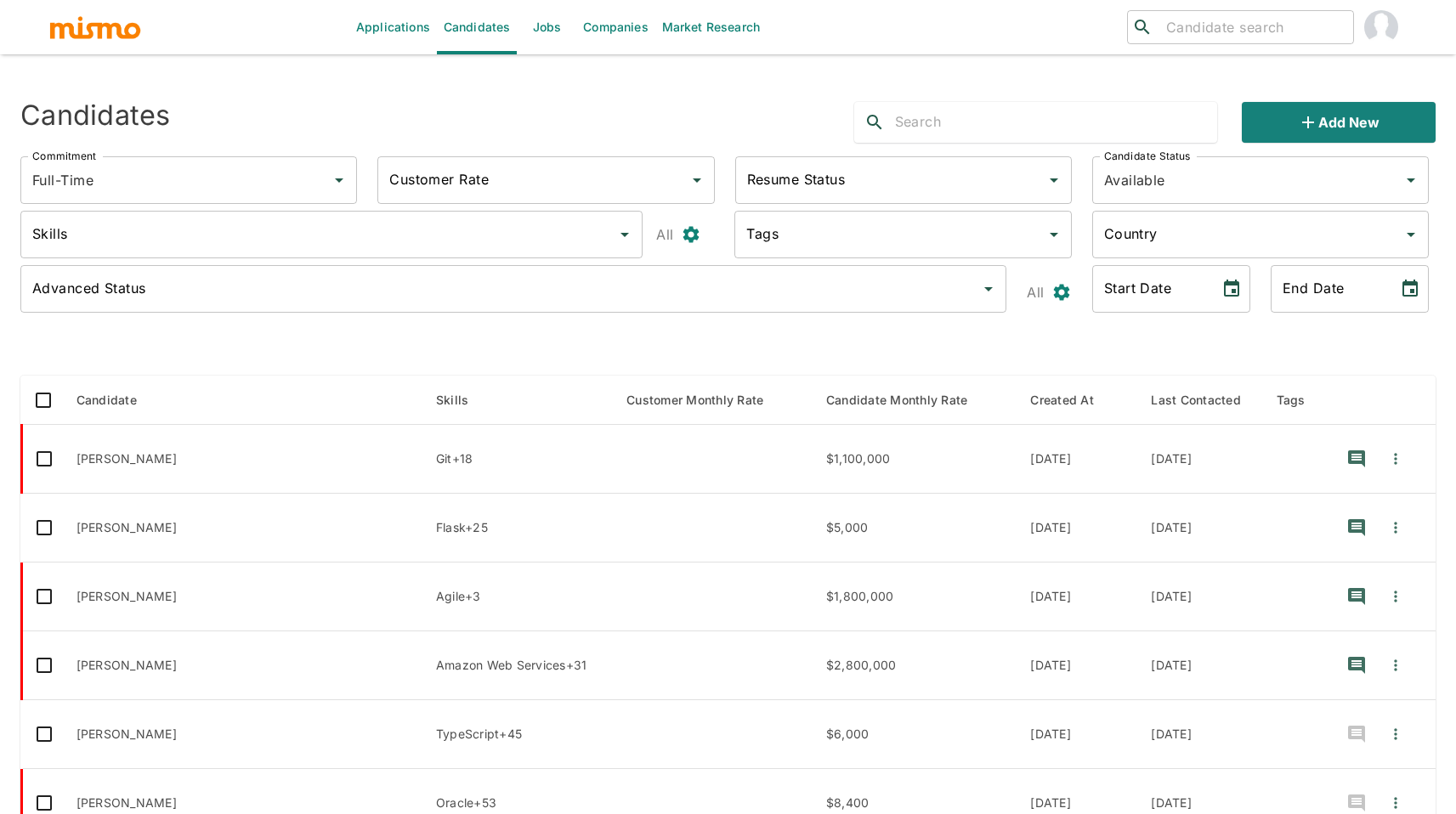
click at [566, 21] on link "Jobs" at bounding box center [546, 27] width 59 height 55
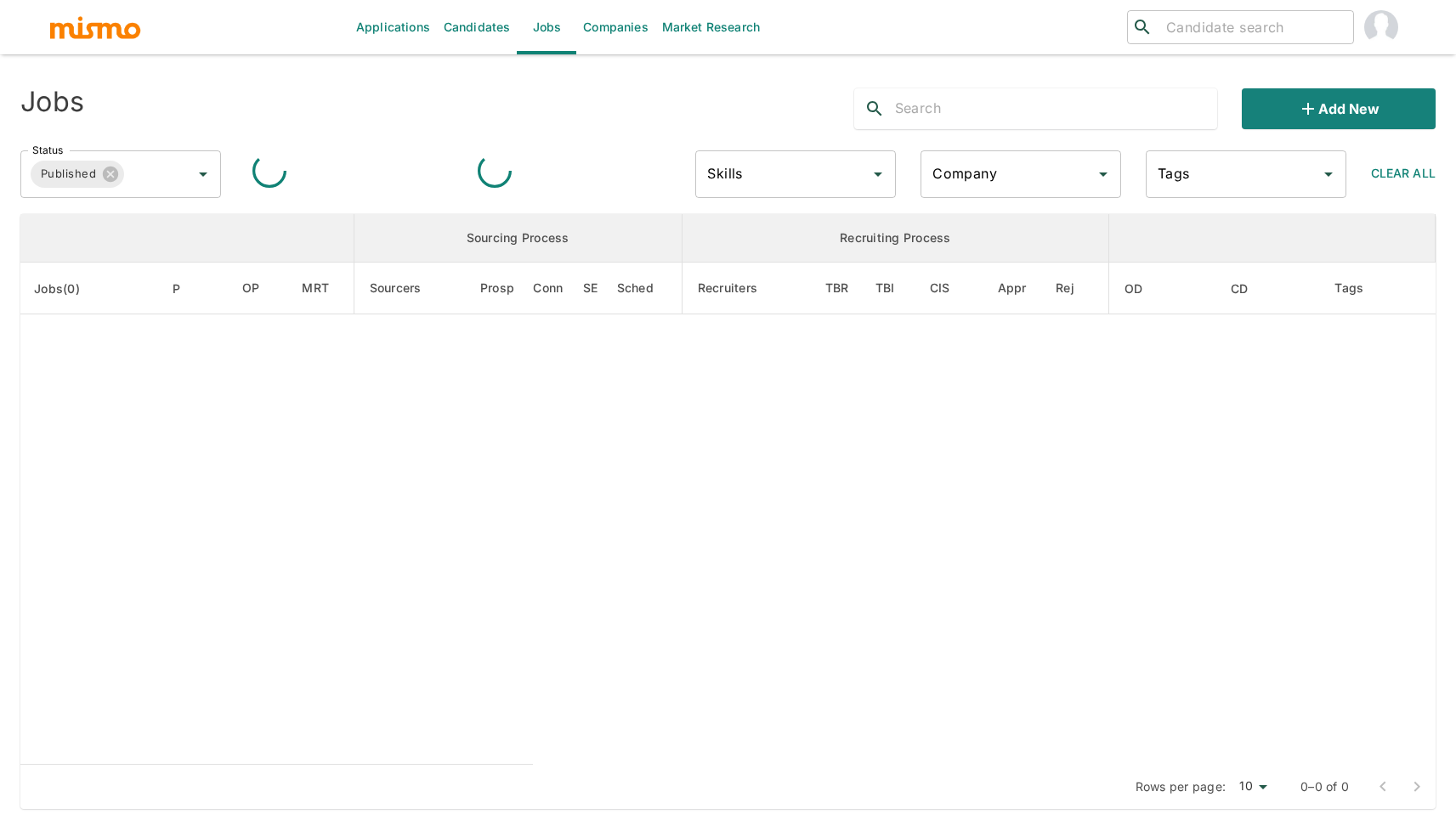
click at [978, 96] on input "text" at bounding box center [1056, 108] width 323 height 27
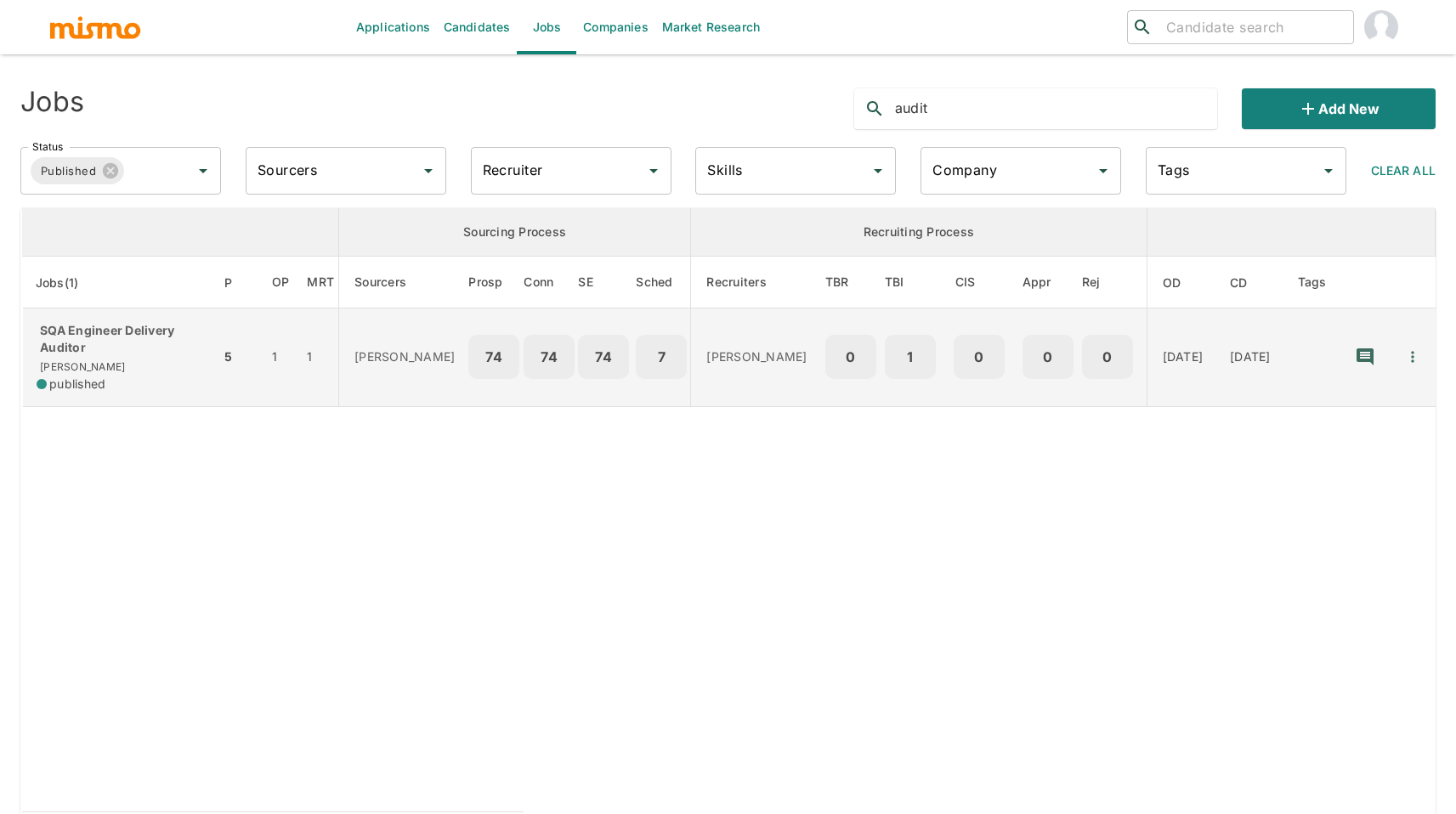
type input "audit"
click at [178, 316] on td "SQA Engineer Delivery Auditor Kaiser published" at bounding box center [121, 358] width 198 height 98
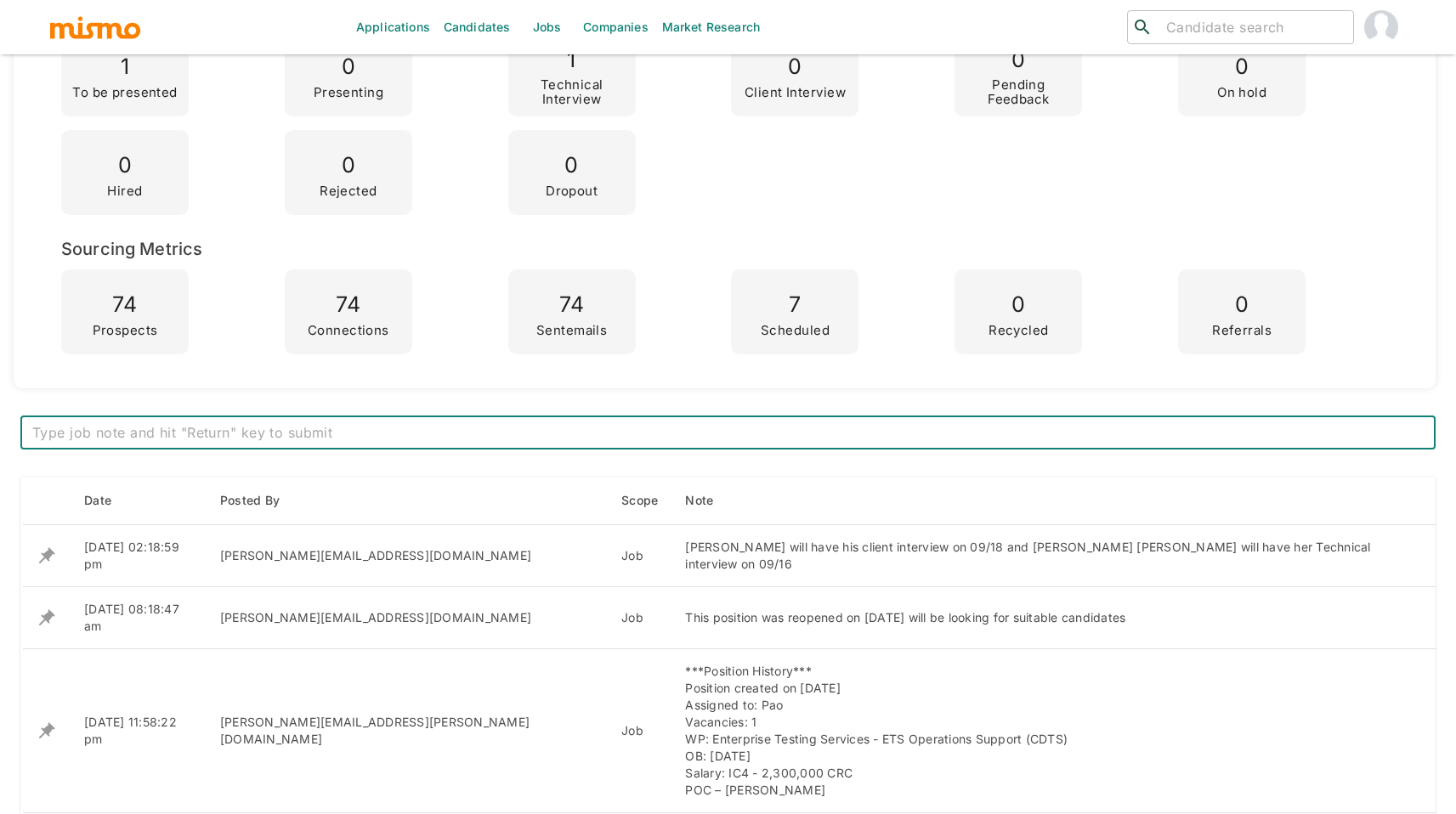
scroll to position [494, 0]
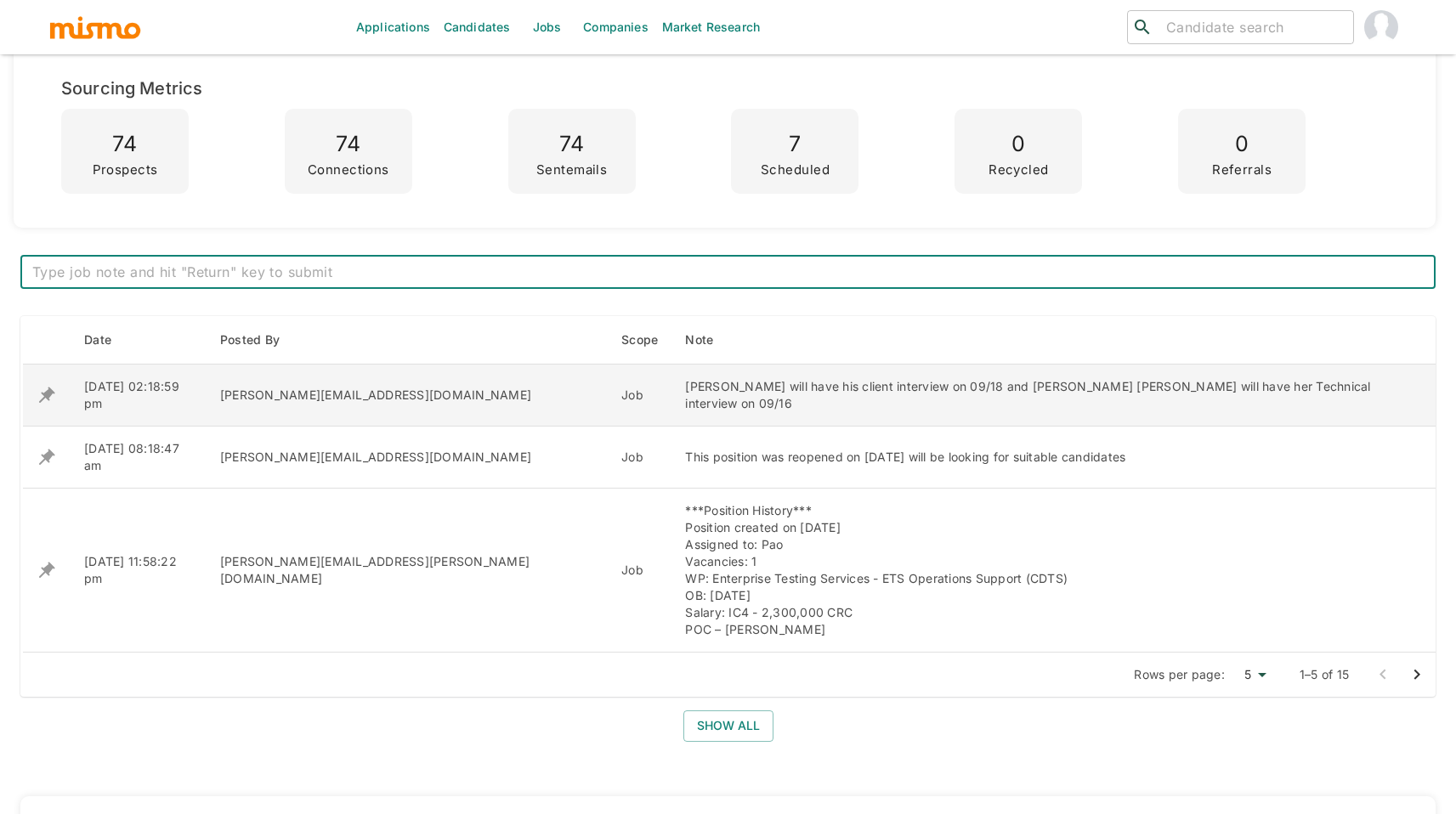
click at [37, 388] on icon "enhanced table" at bounding box center [46, 395] width 20 height 20
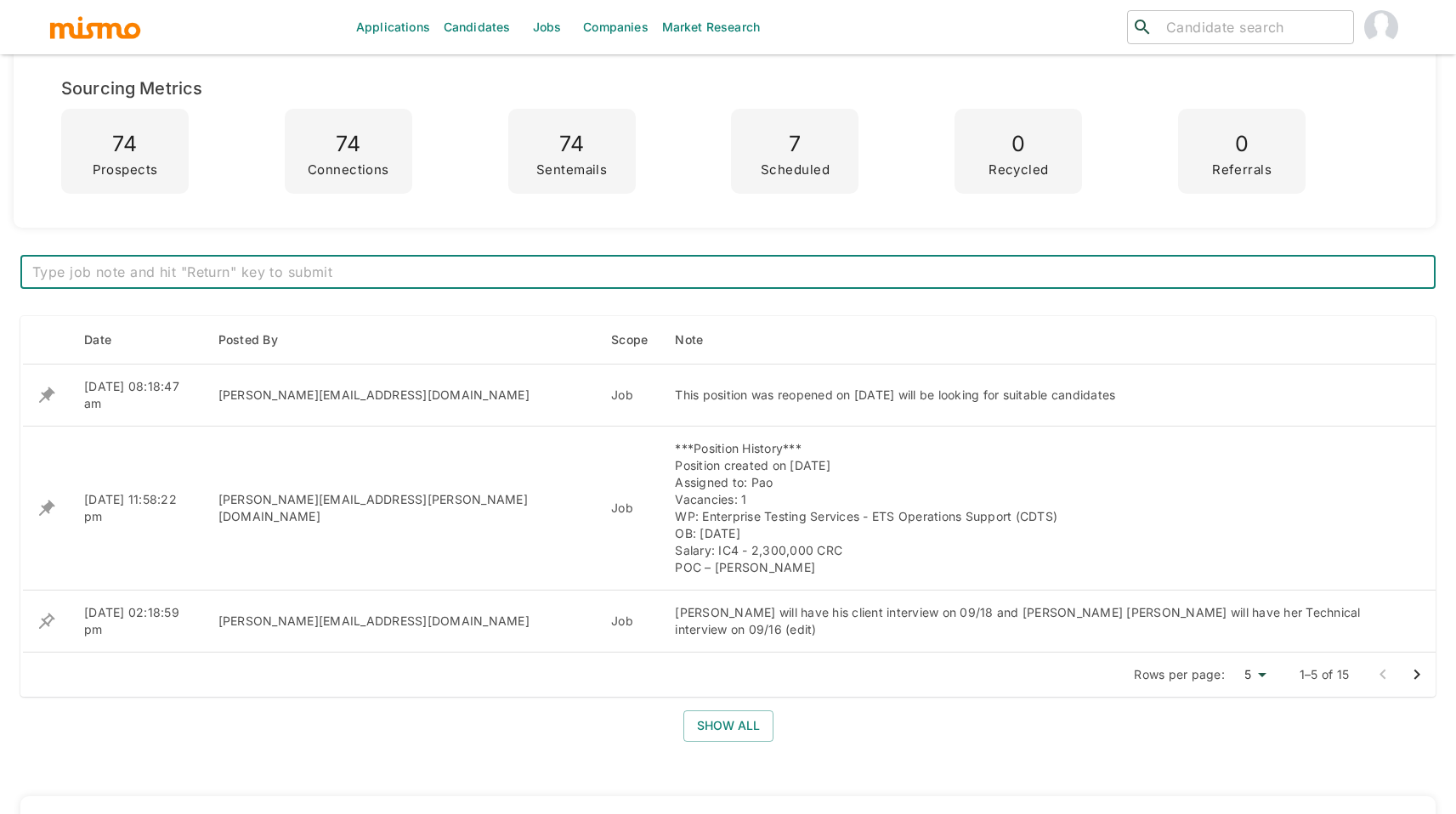
click at [464, 273] on textarea at bounding box center [728, 272] width 1391 height 19
type textarea "Case sent to [PERSON_NAME] about [PERSON_NAME] candidacy. Looking for more cand…"
